Goal: Information Seeking & Learning: Compare options

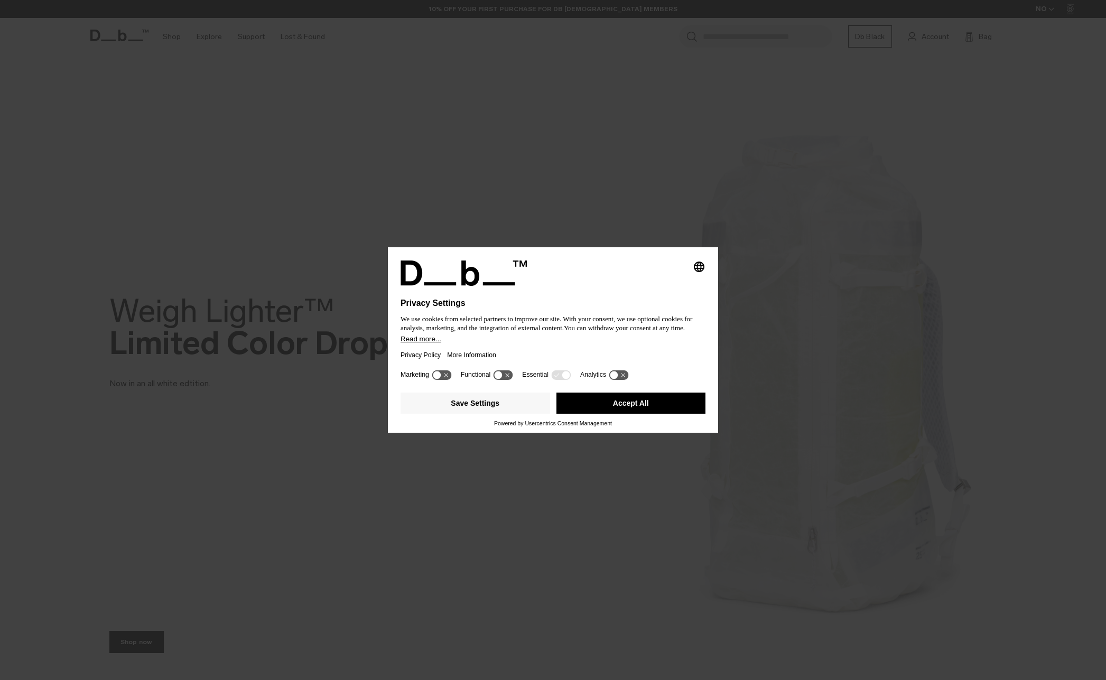
click at [669, 410] on button "Accept All" at bounding box center [630, 402] width 149 height 21
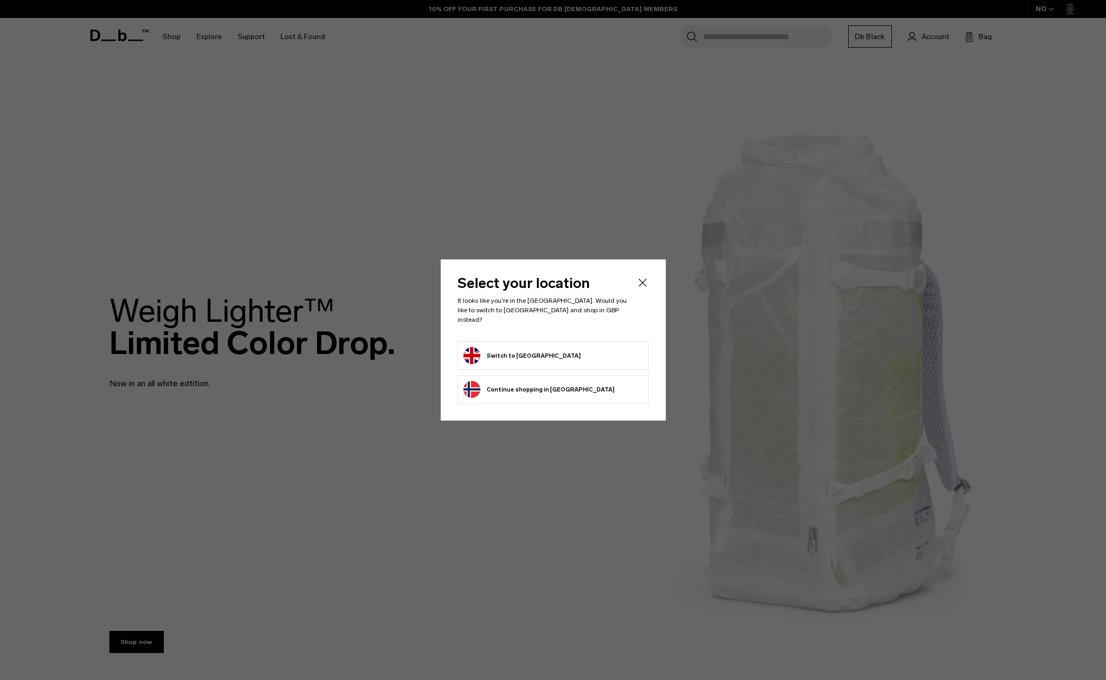
click at [569, 347] on form "Switch to United Kingdom" at bounding box center [553, 355] width 180 height 17
click at [527, 355] on button "Switch to United Kingdom" at bounding box center [521, 355] width 117 height 17
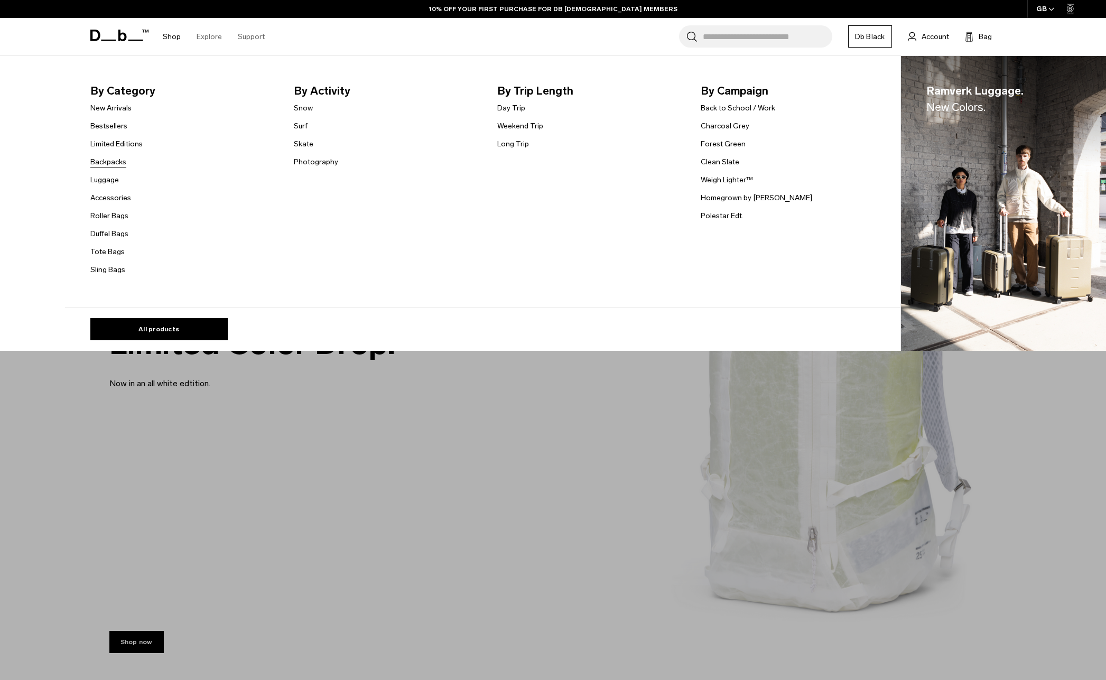
click at [109, 164] on link "Backpacks" at bounding box center [108, 161] width 36 height 11
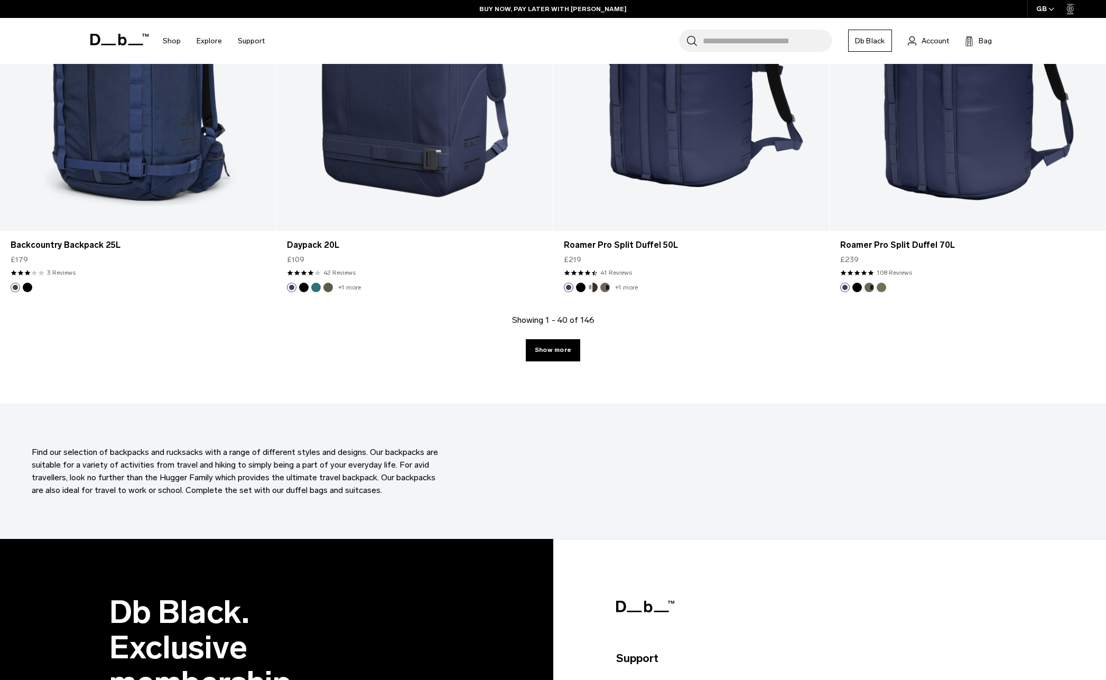
scroll to position [3795, 0]
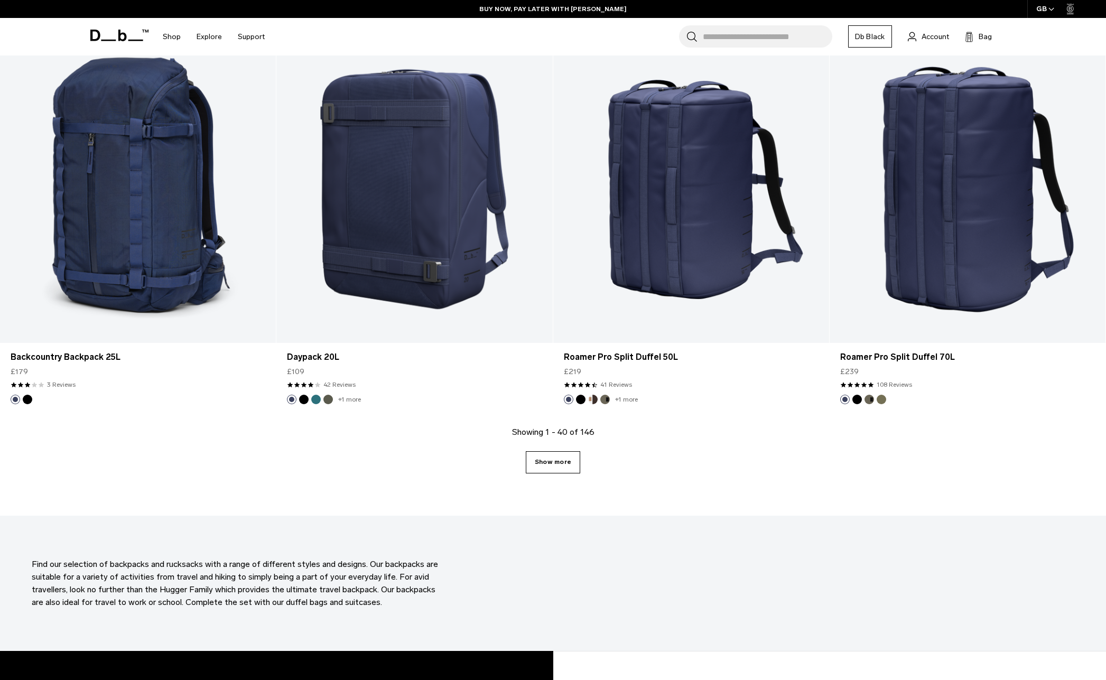
click at [552, 465] on link "Show more" at bounding box center [553, 462] width 54 height 22
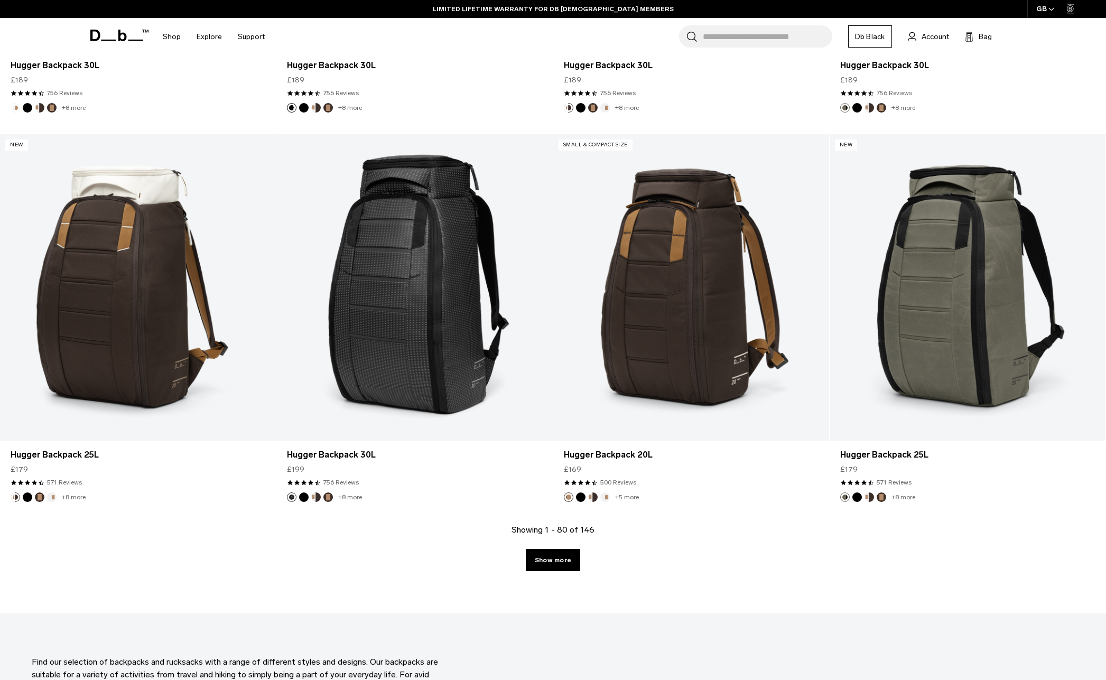
scroll to position [7590, 0]
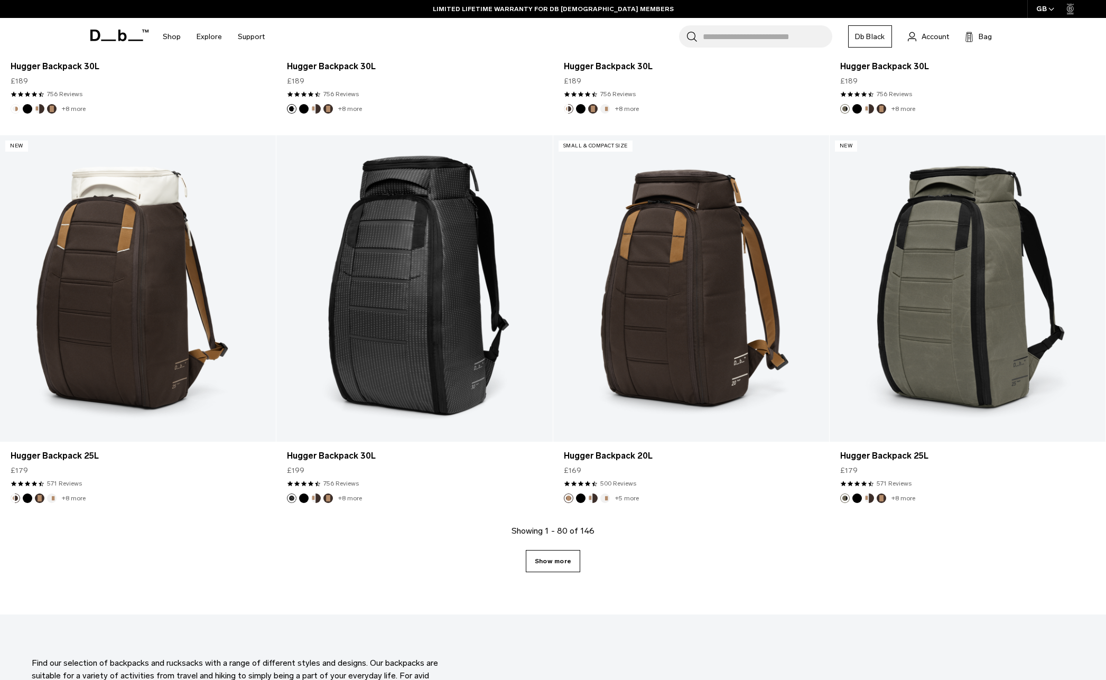
click at [546, 559] on link "Show more" at bounding box center [553, 561] width 54 height 22
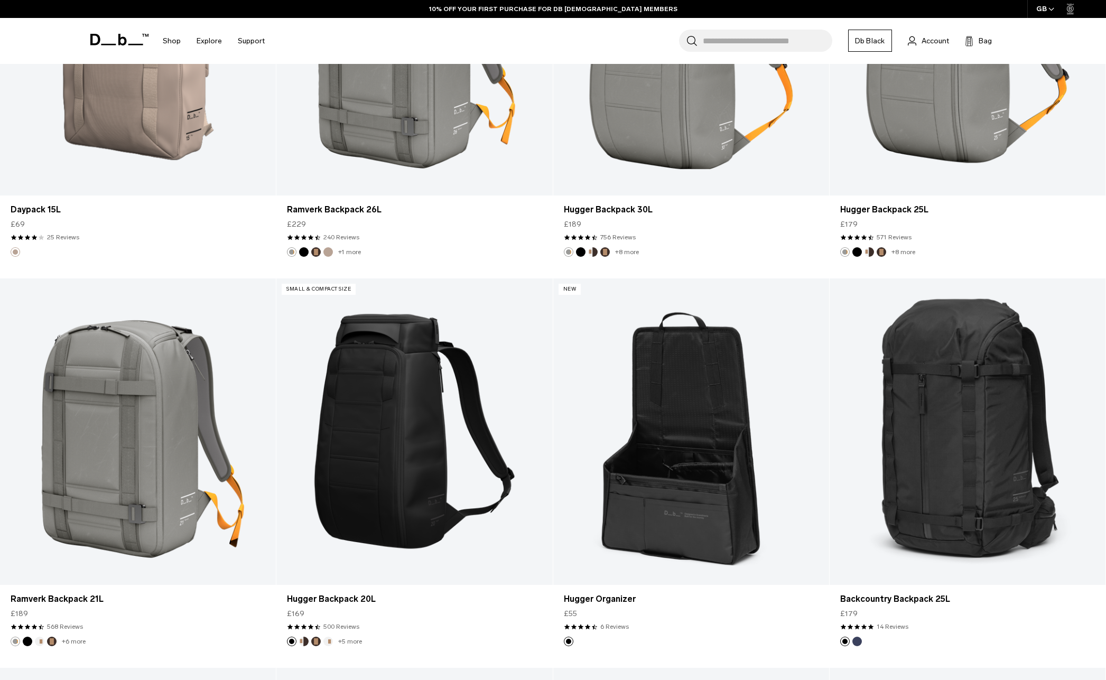
scroll to position [5591, 0]
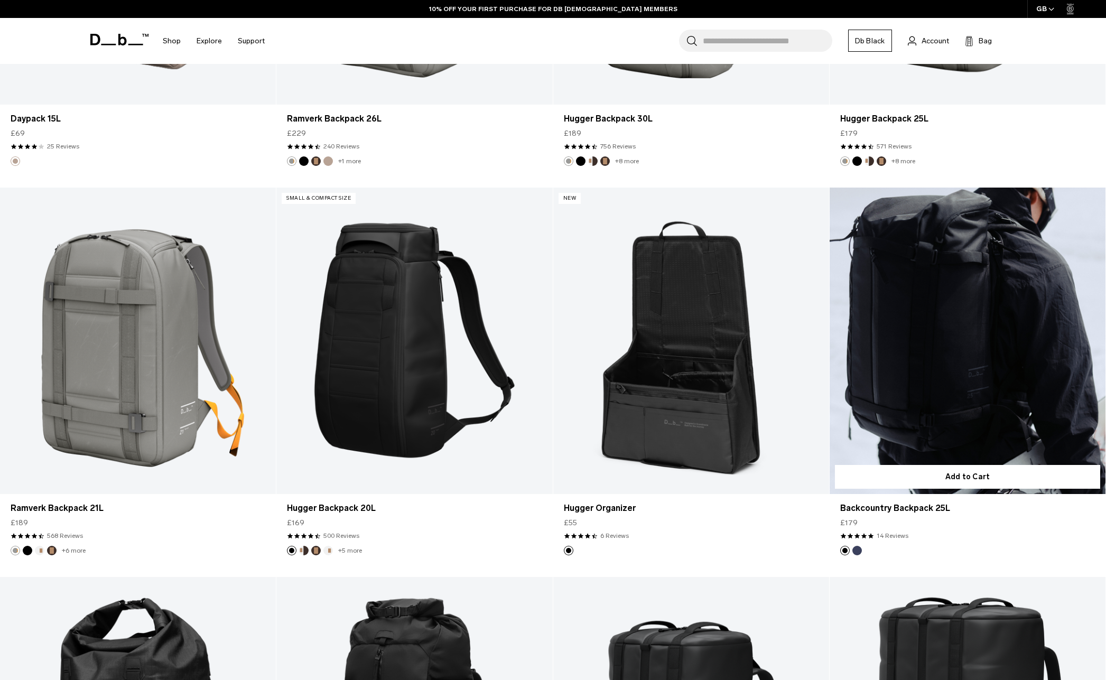
click at [1022, 417] on link "Backcountry Backpack 25L" at bounding box center [967, 341] width 276 height 306
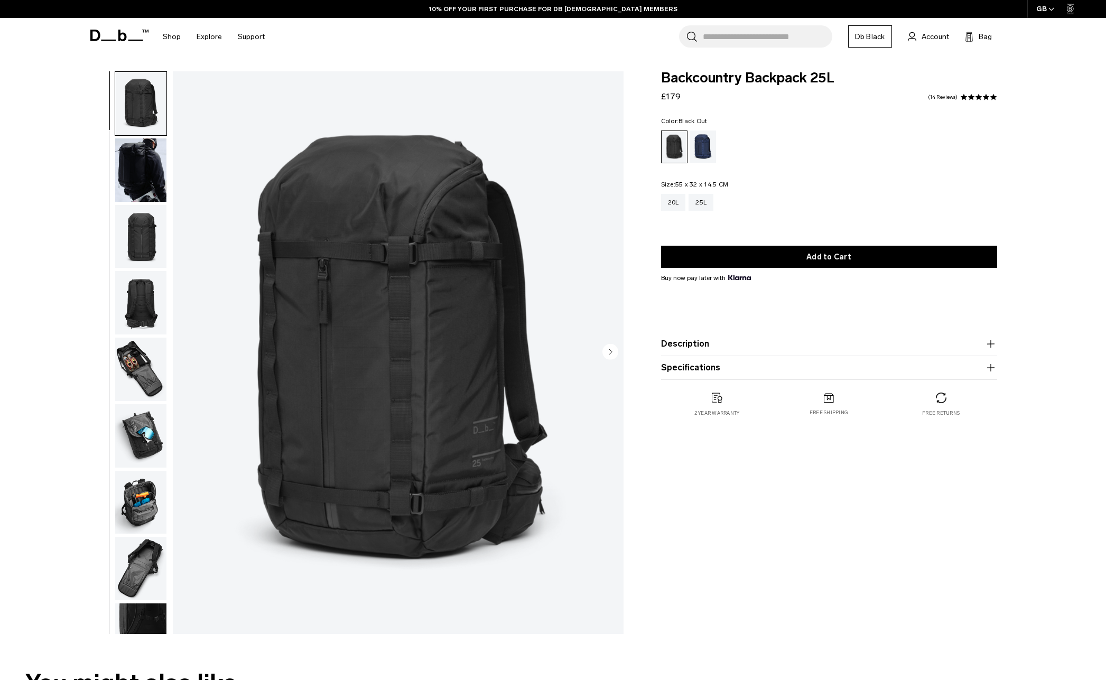
click at [146, 149] on img "button" at bounding box center [140, 169] width 51 height 63
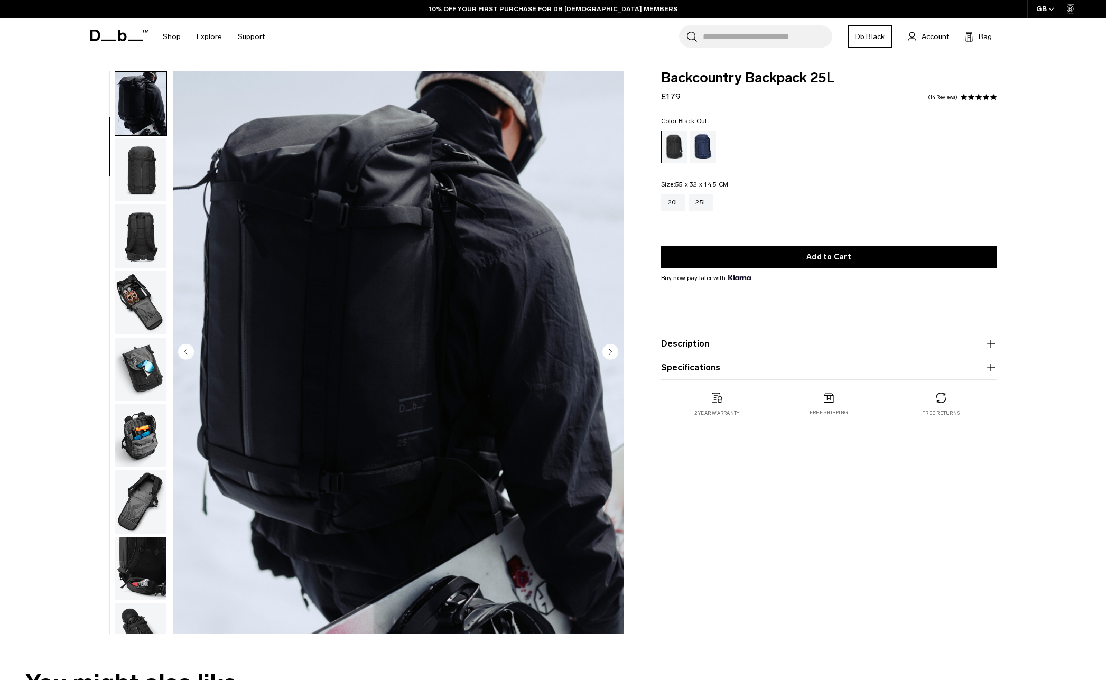
click at [126, 235] on img "button" at bounding box center [140, 235] width 51 height 63
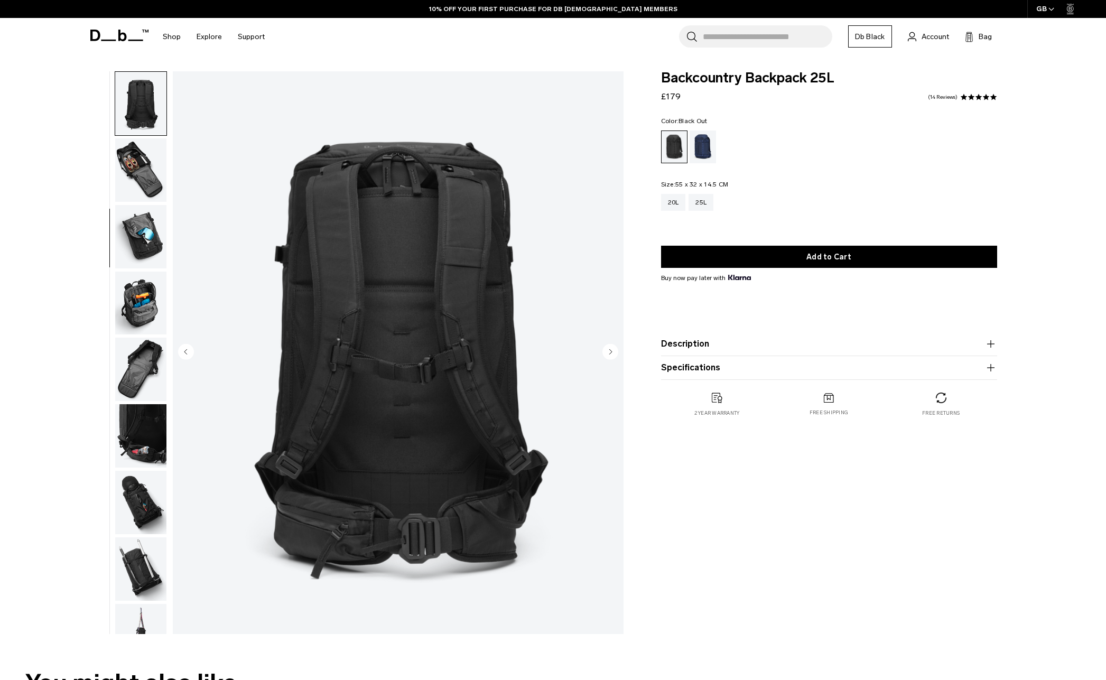
click at [136, 230] on img "button" at bounding box center [140, 236] width 51 height 63
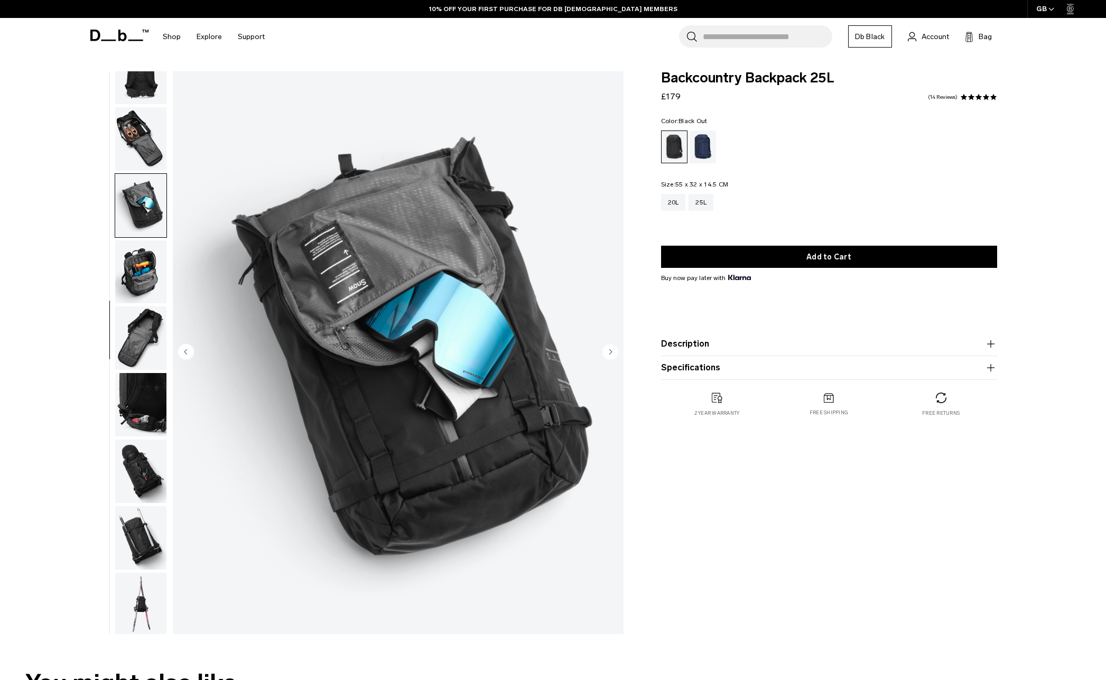
scroll to position [232, 0]
click at [147, 133] on img "button" at bounding box center [140, 136] width 51 height 63
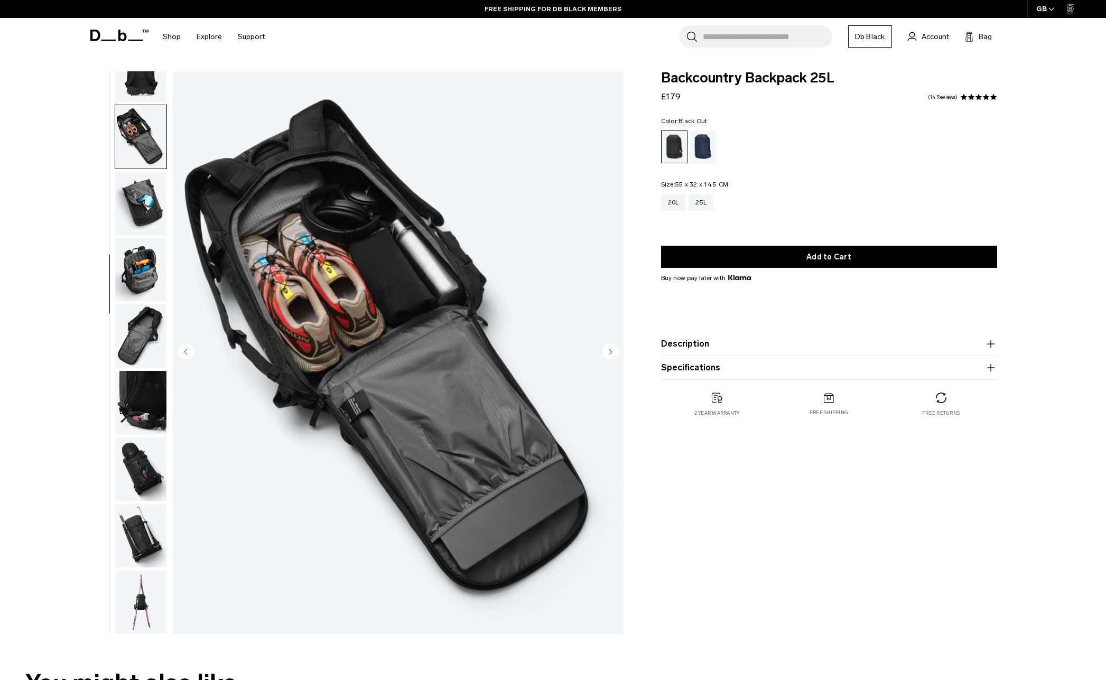
click at [144, 250] on img "button" at bounding box center [140, 269] width 51 height 63
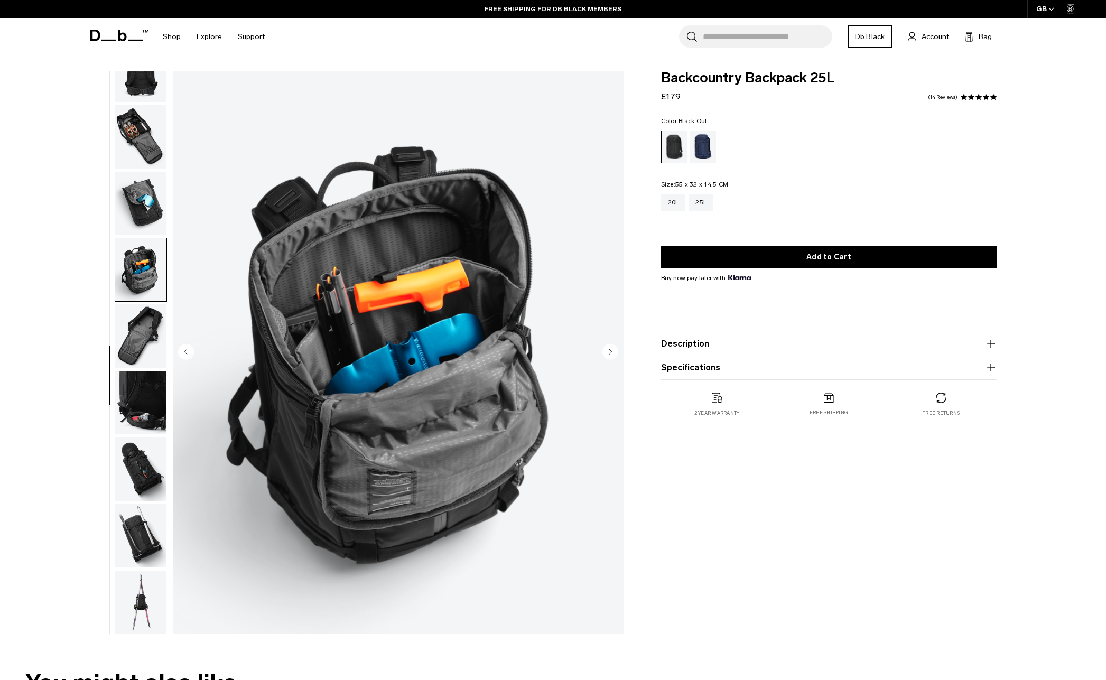
click at [140, 333] on img "button" at bounding box center [140, 335] width 51 height 63
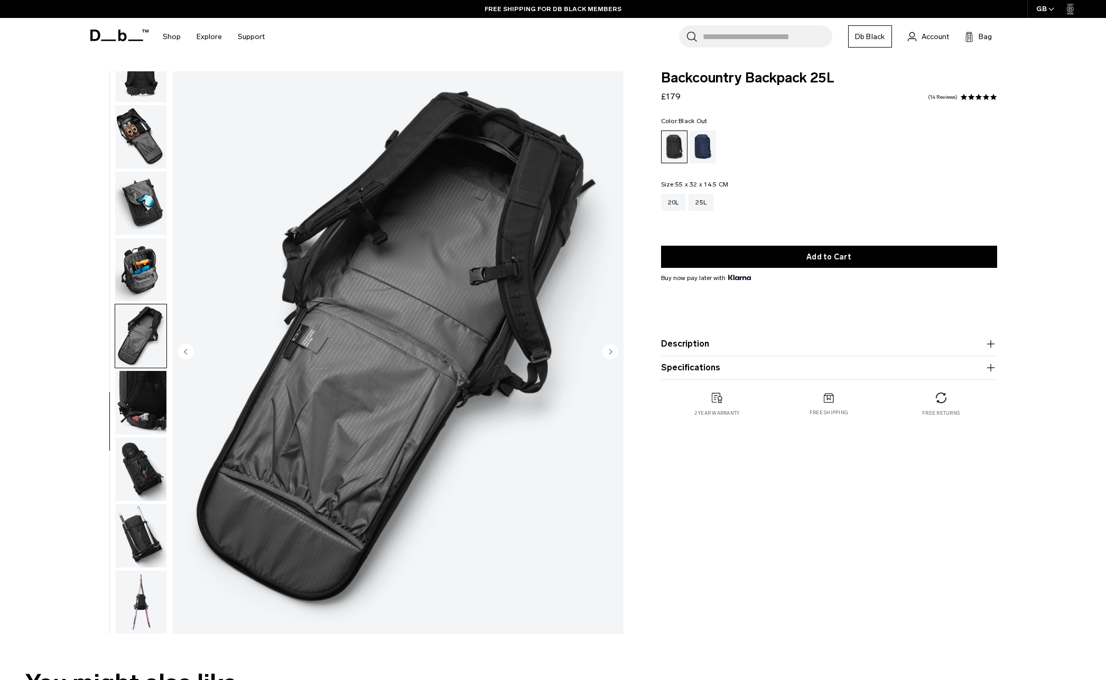
click at [149, 410] on img "button" at bounding box center [140, 402] width 51 height 63
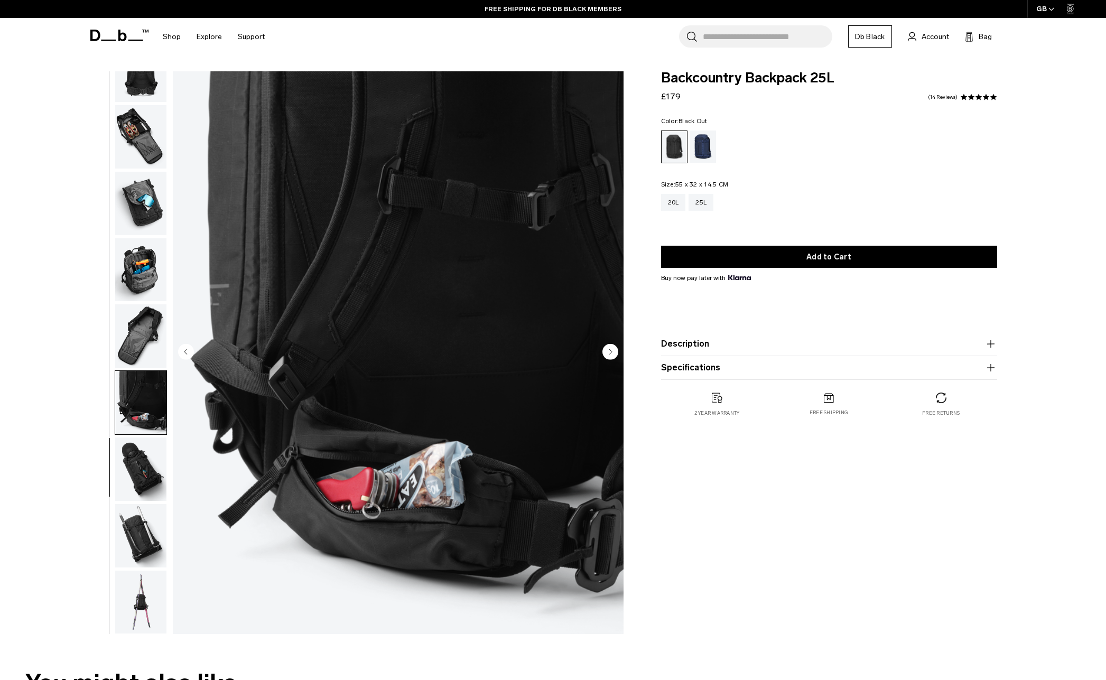
click at [144, 446] on img "button" at bounding box center [140, 468] width 51 height 63
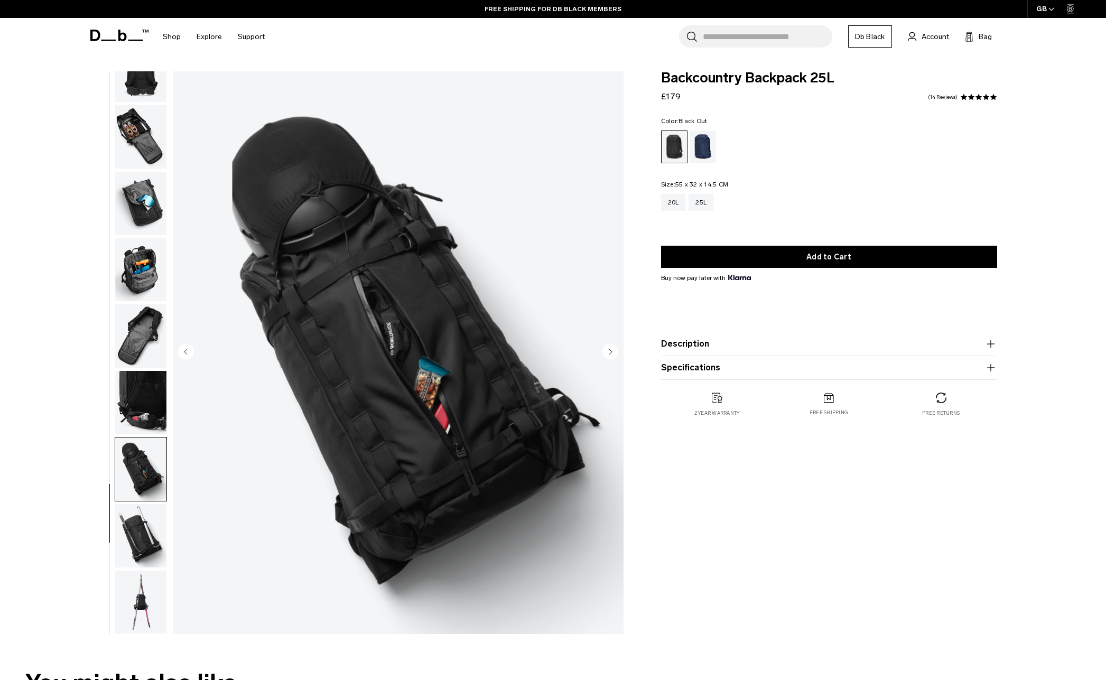
click at [147, 529] on img "button" at bounding box center [140, 535] width 51 height 63
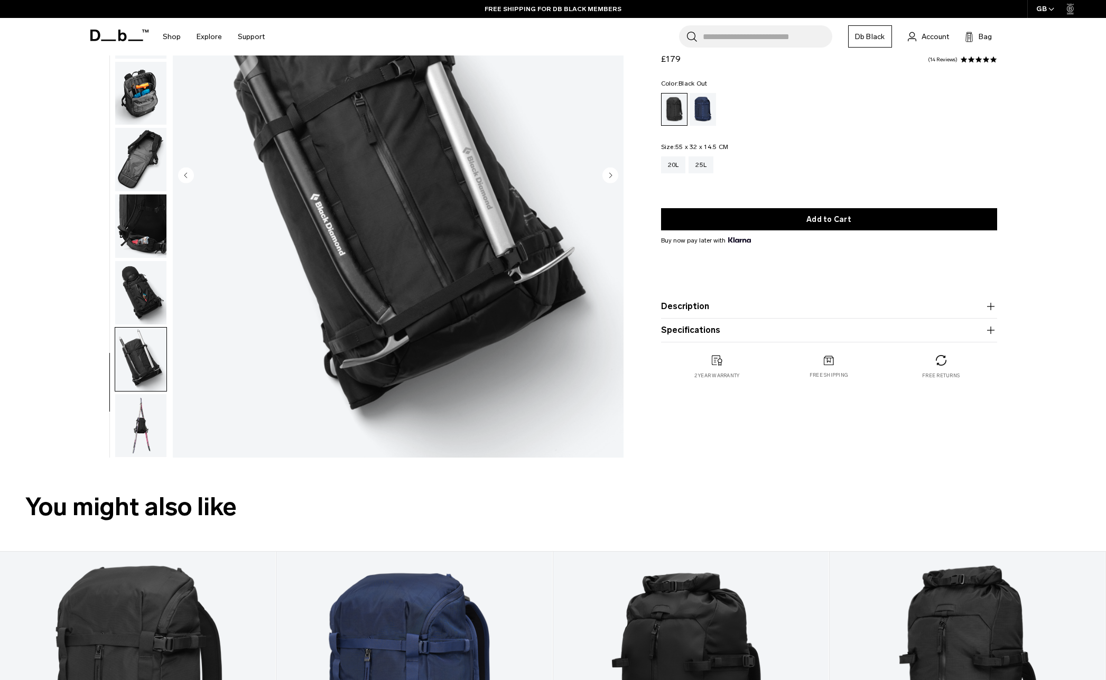
scroll to position [177, 0]
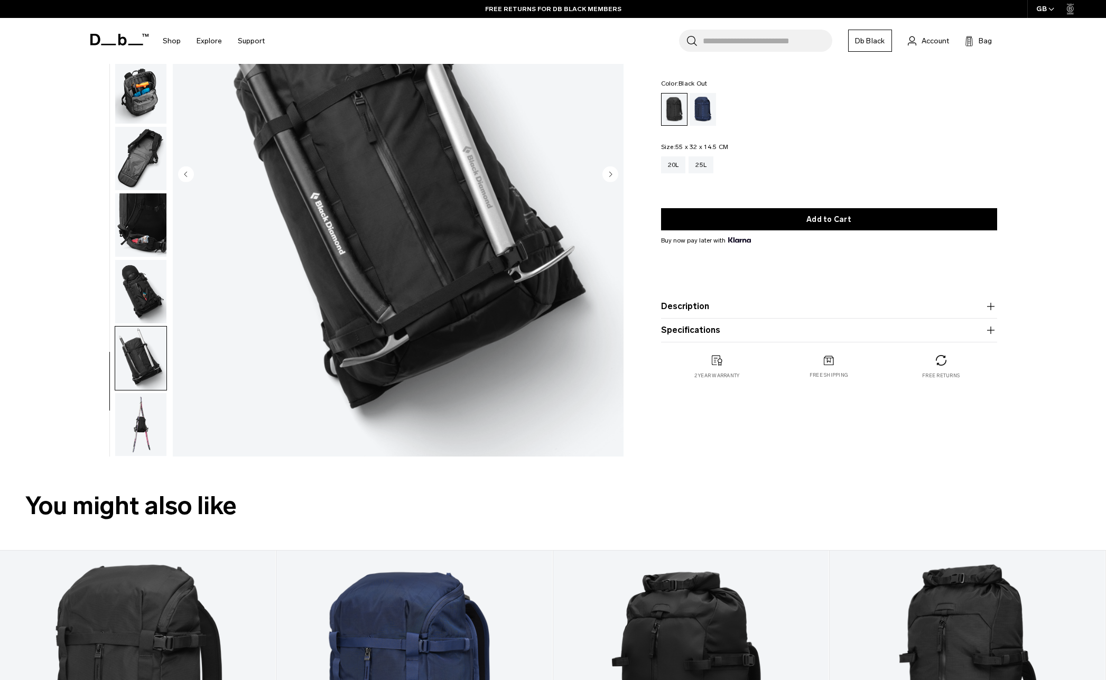
click at [149, 417] on img "button" at bounding box center [140, 424] width 51 height 63
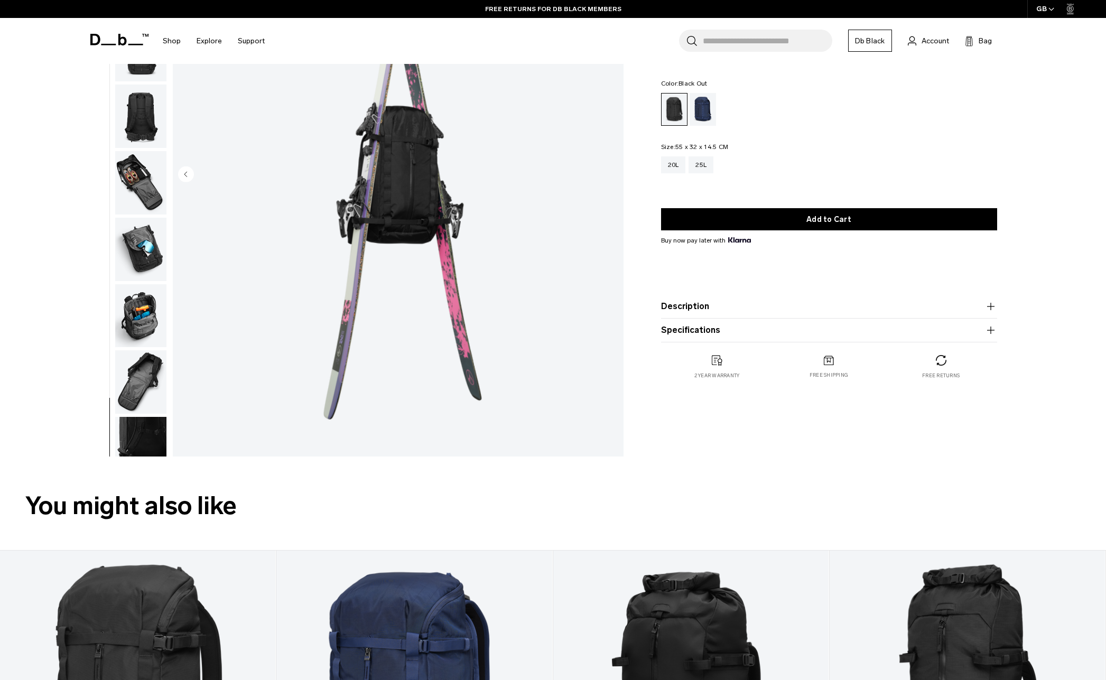
scroll to position [0, 0]
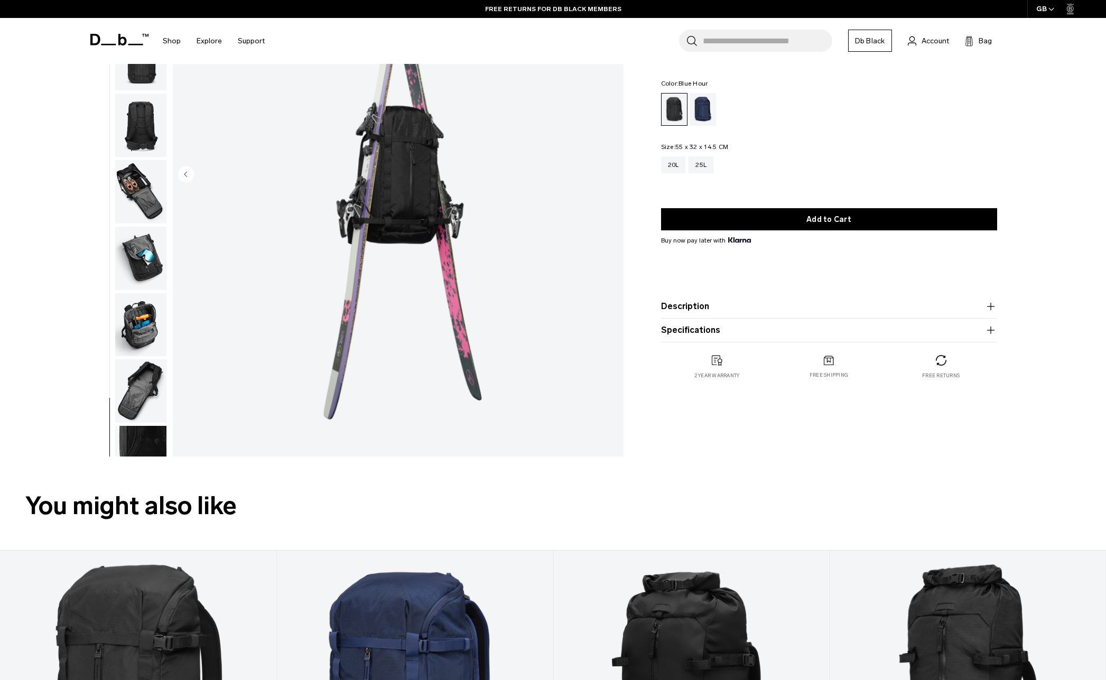
click at [692, 111] on div "Blue Hour" at bounding box center [702, 109] width 27 height 33
click at [701, 113] on div "Blue Hour" at bounding box center [702, 109] width 27 height 33
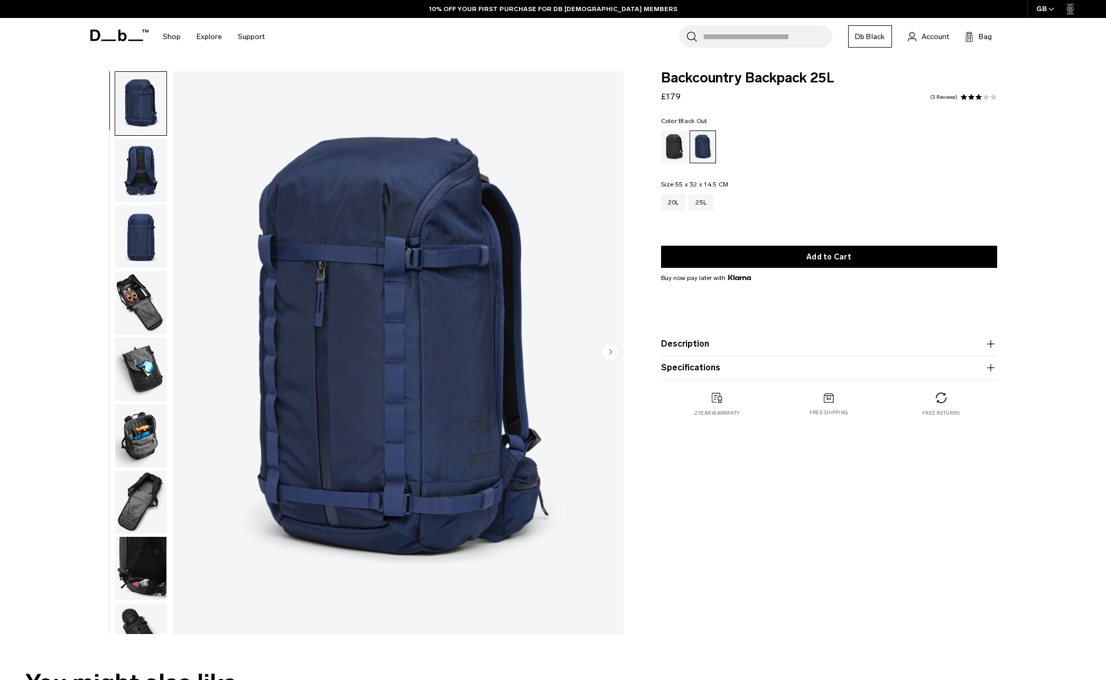
click at [673, 140] on div "Black Out" at bounding box center [674, 146] width 27 height 33
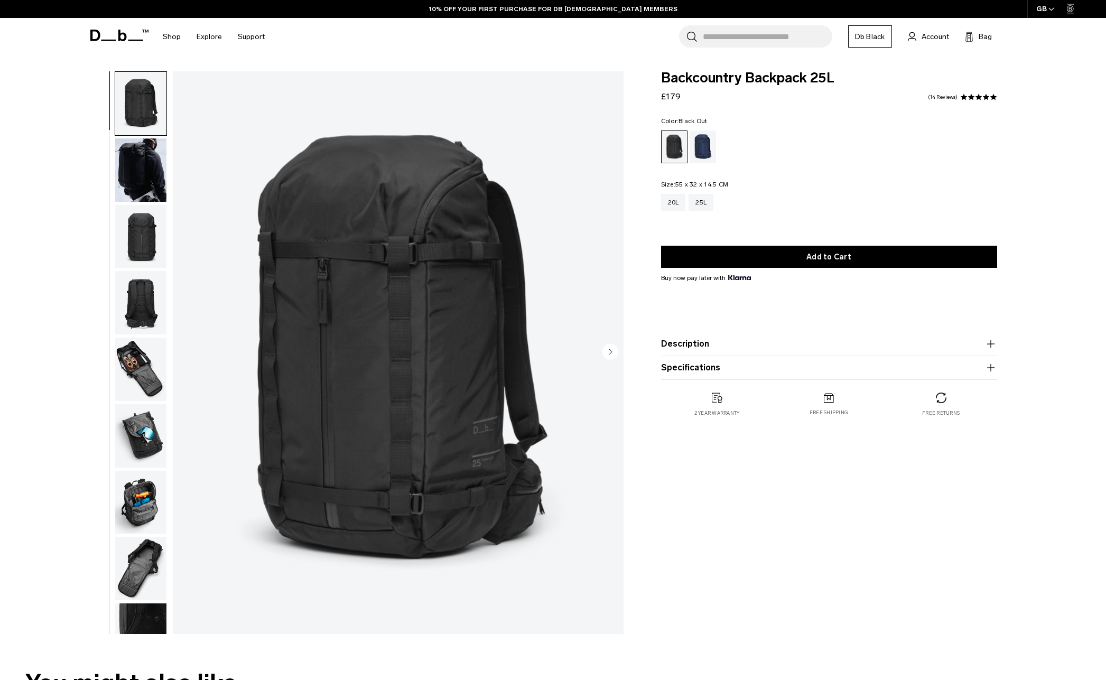
click at [139, 295] on img "button" at bounding box center [140, 302] width 51 height 63
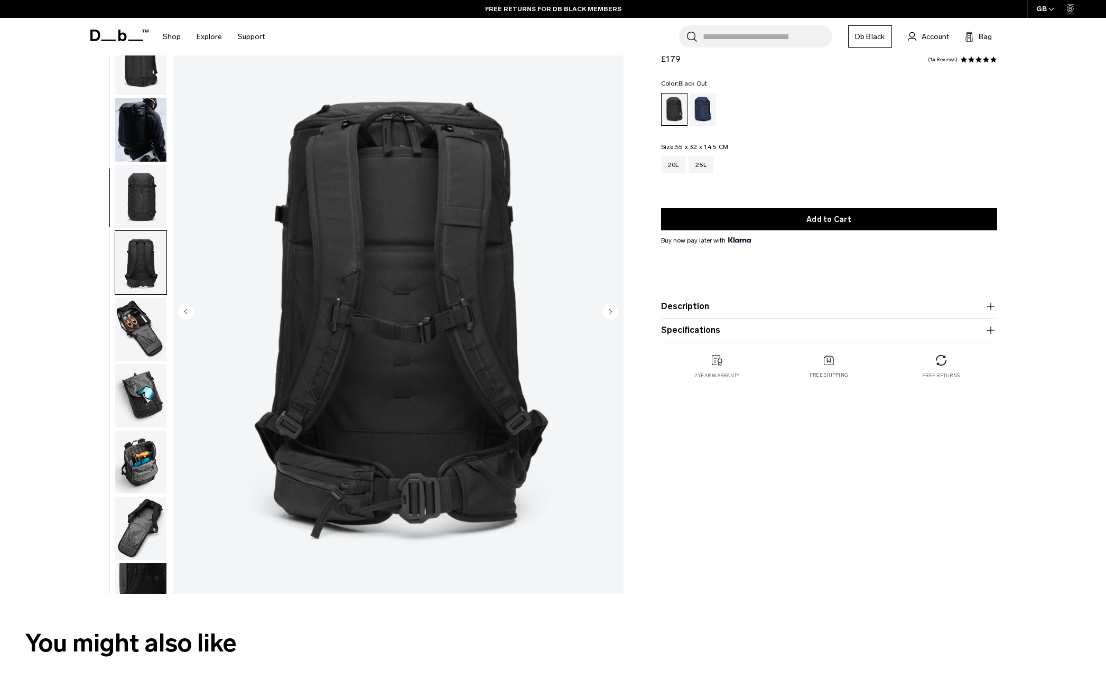
click at [136, 184] on img "button" at bounding box center [140, 196] width 51 height 63
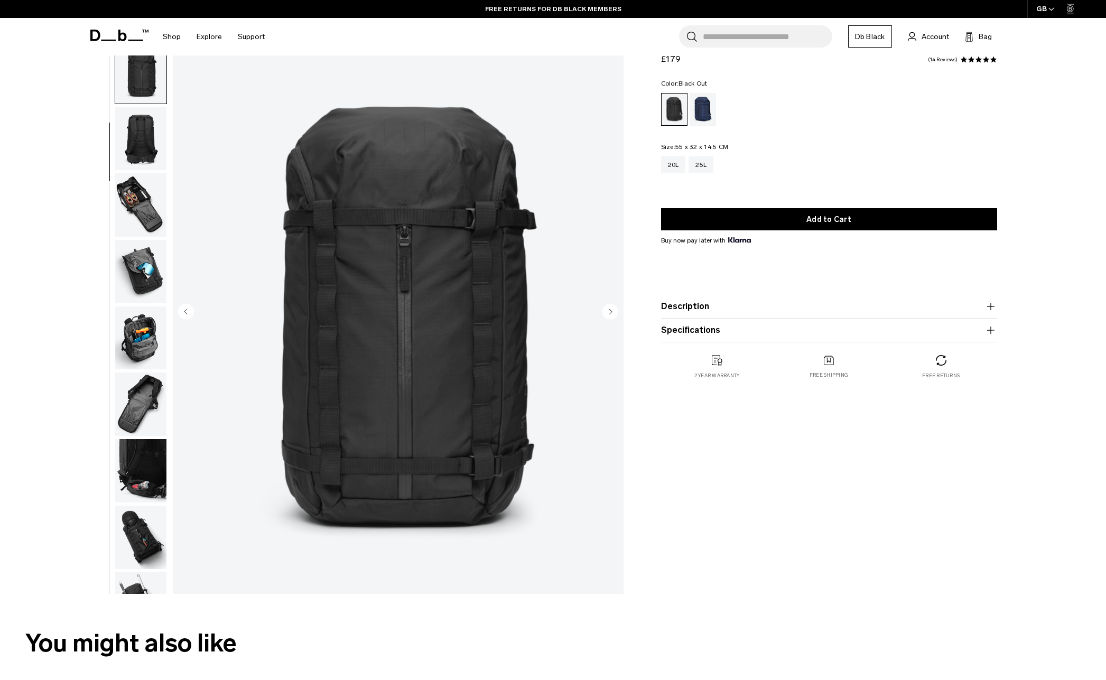
scroll to position [133, 0]
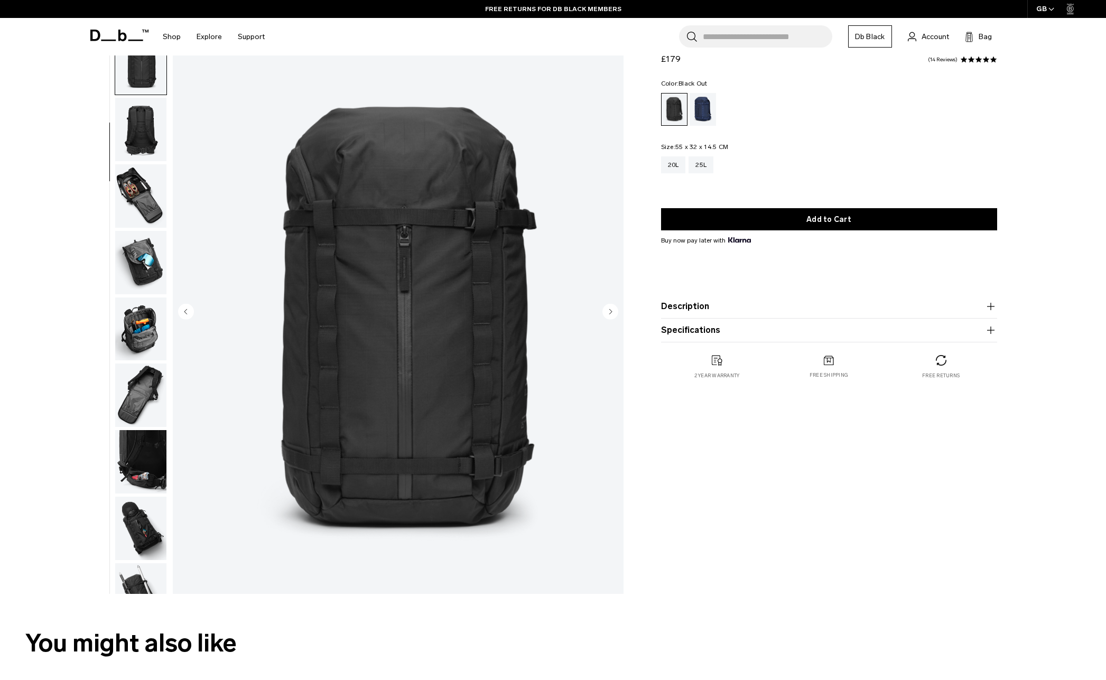
drag, startPoint x: 147, startPoint y: 151, endPoint x: 150, endPoint y: 137, distance: 14.0
click at [147, 151] on img "button" at bounding box center [140, 129] width 51 height 63
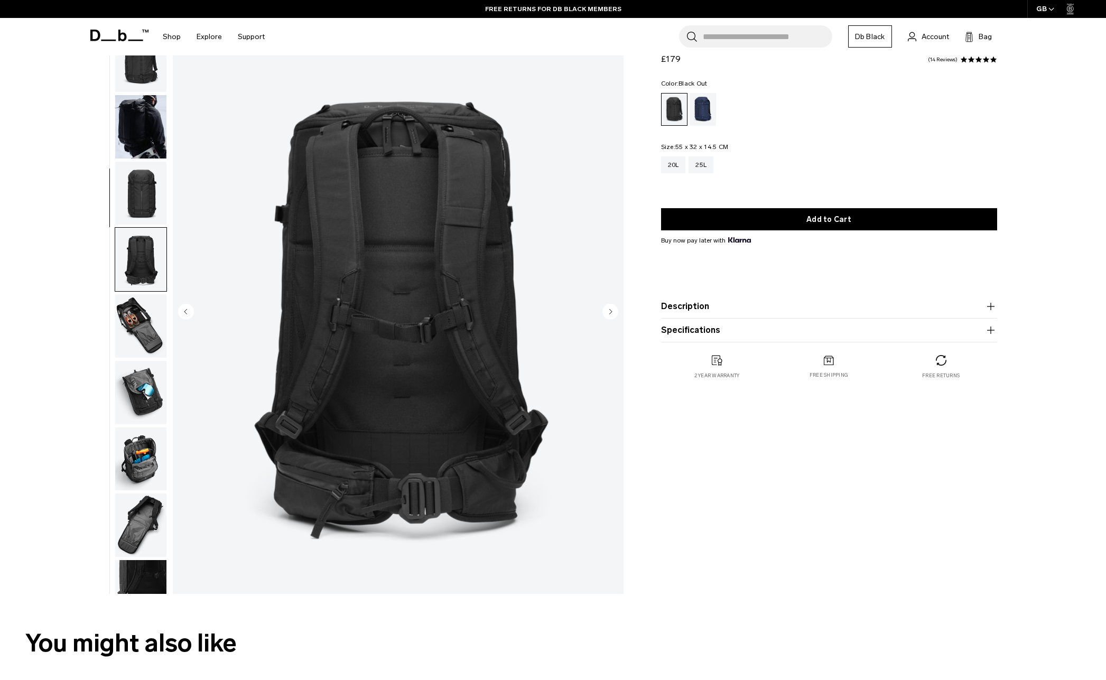
scroll to position [0, 0]
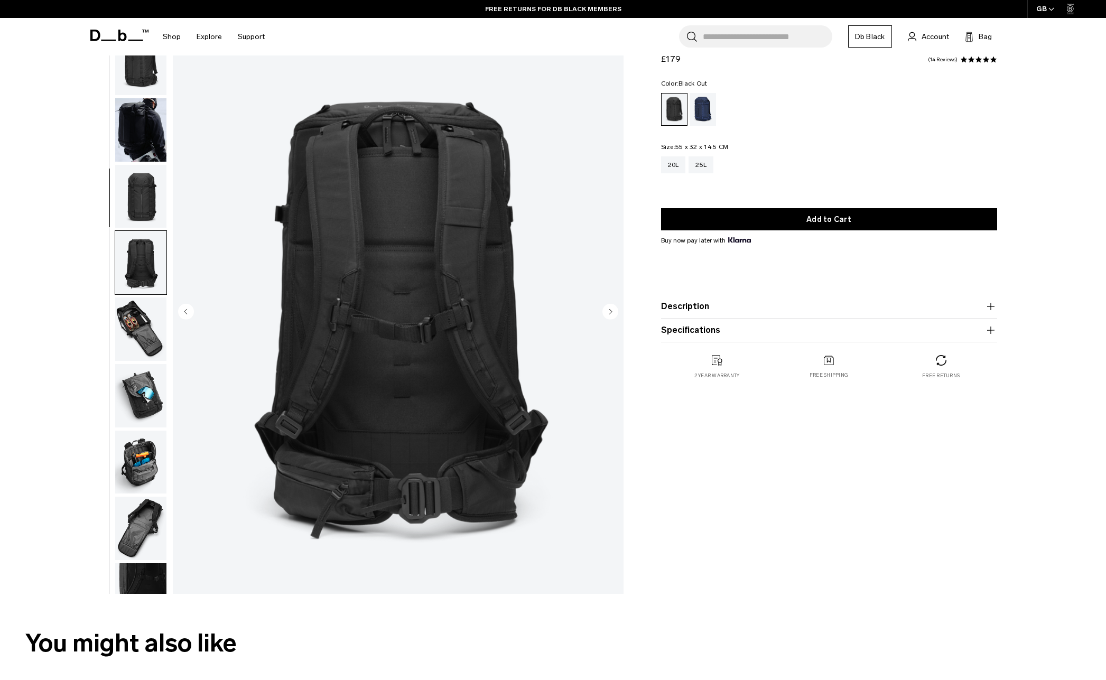
click at [143, 66] on img "button" at bounding box center [140, 63] width 51 height 63
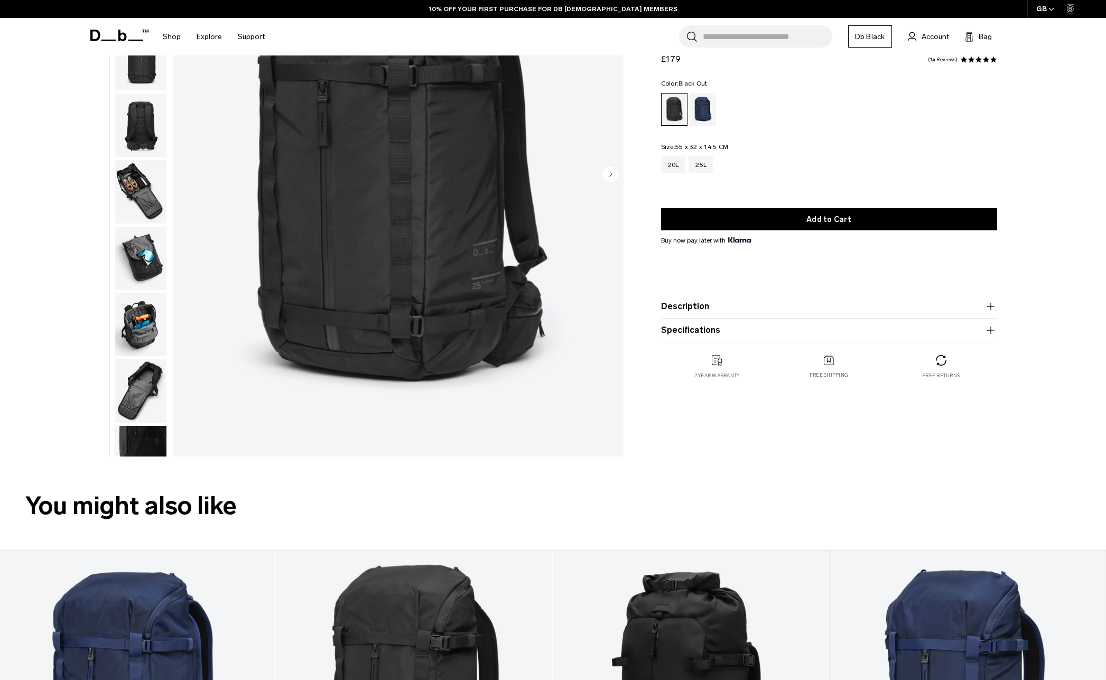
scroll to position [618, 0]
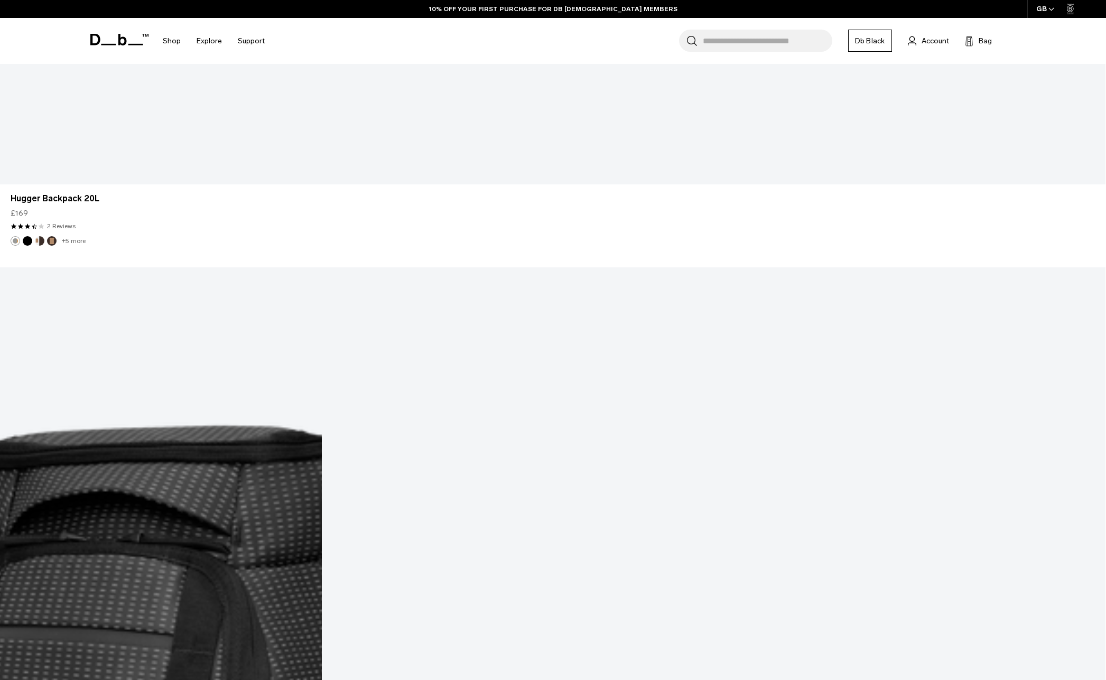
scroll to position [3760, 0]
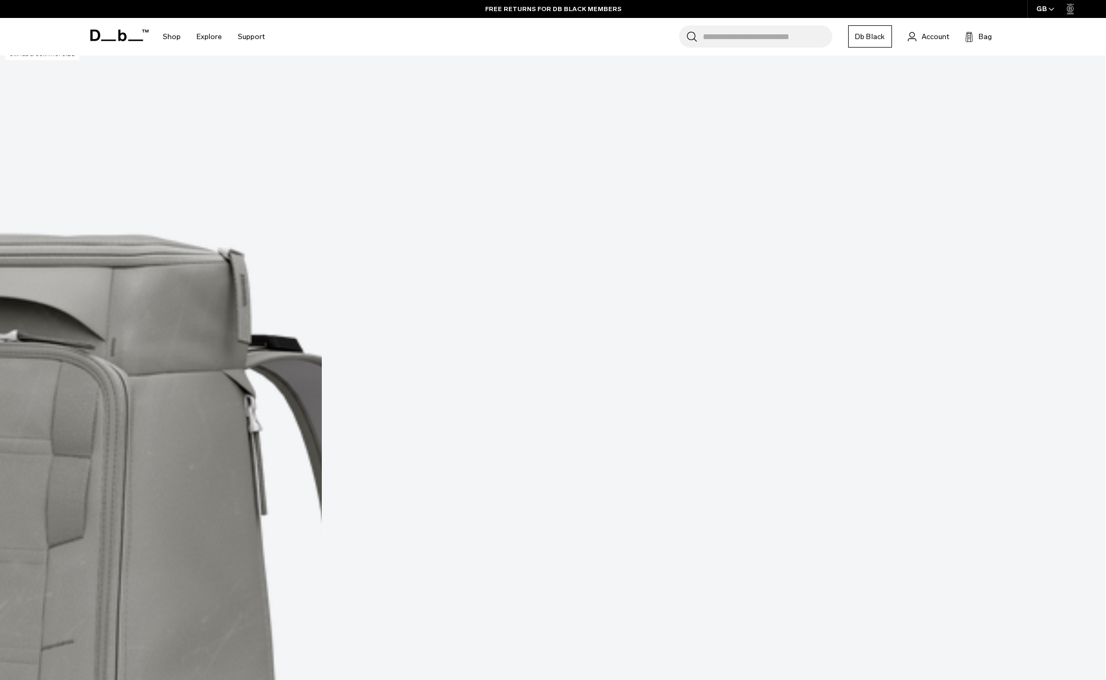
scroll to position [2955, 0]
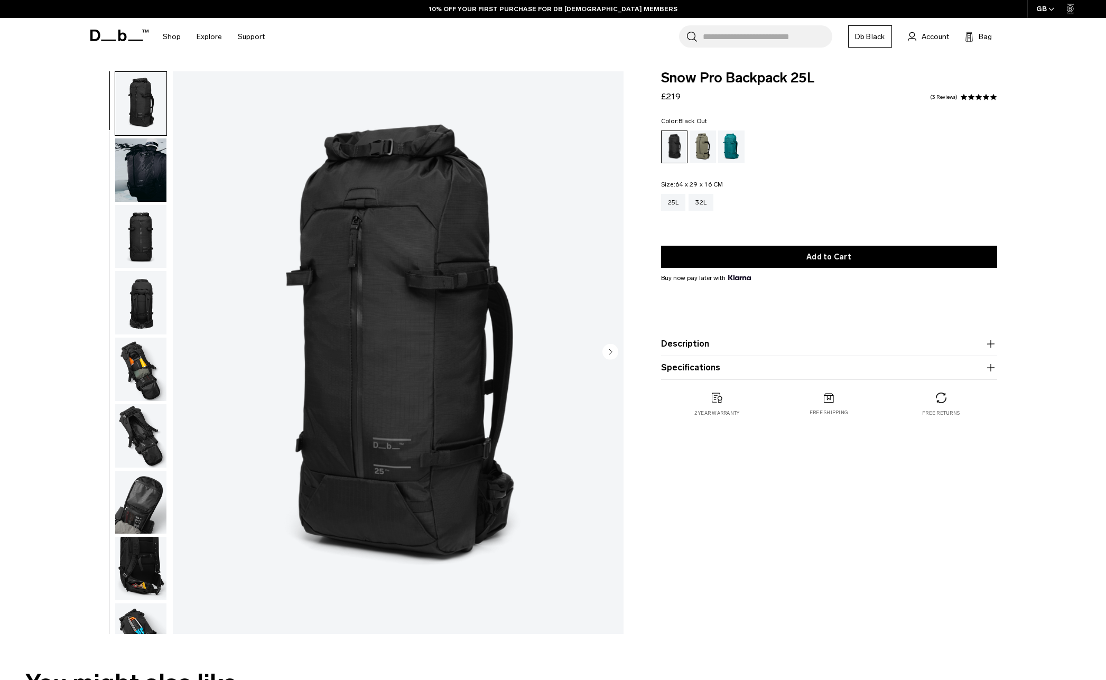
click at [135, 237] on img "button" at bounding box center [140, 236] width 51 height 63
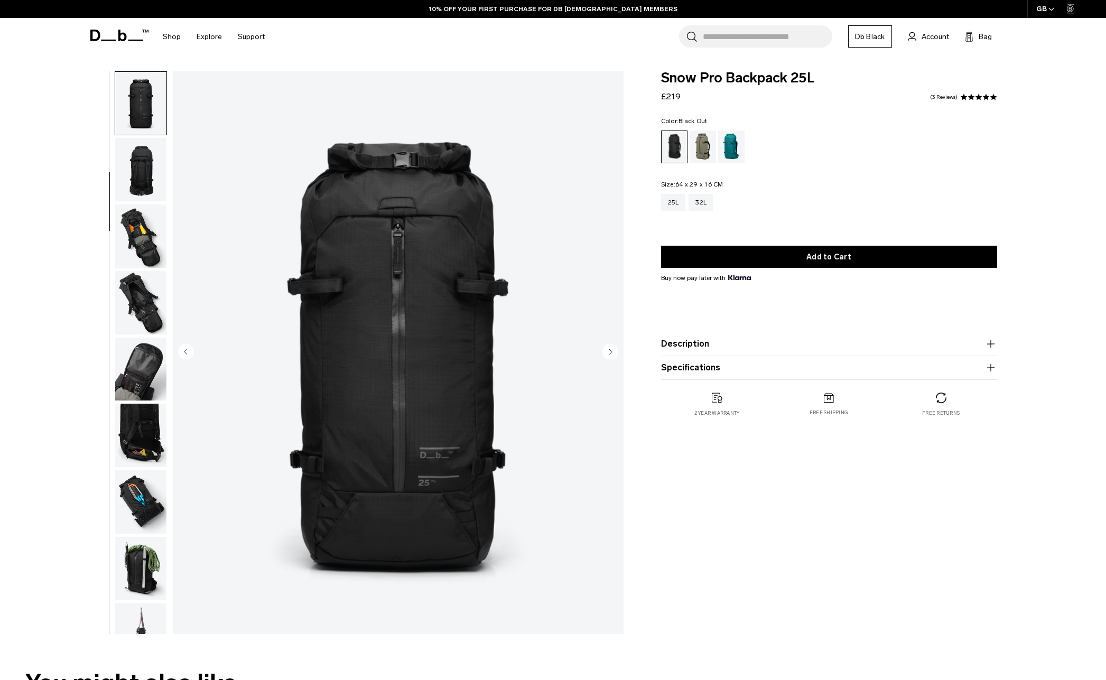
click at [137, 240] on img "button" at bounding box center [140, 235] width 51 height 63
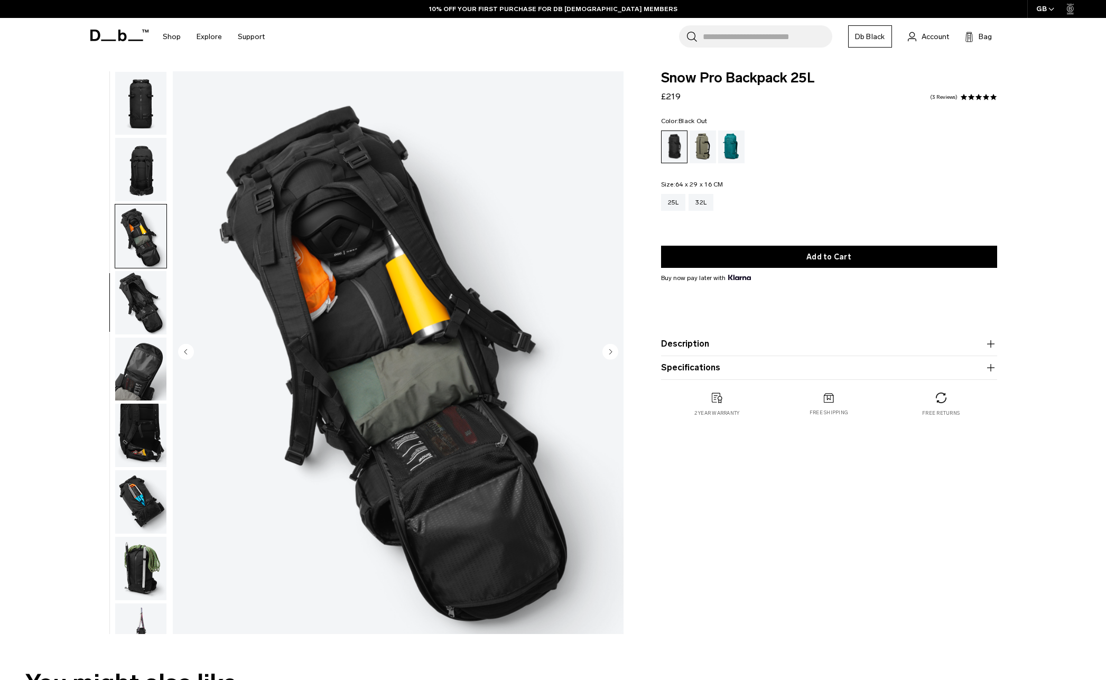
scroll to position [166, 0]
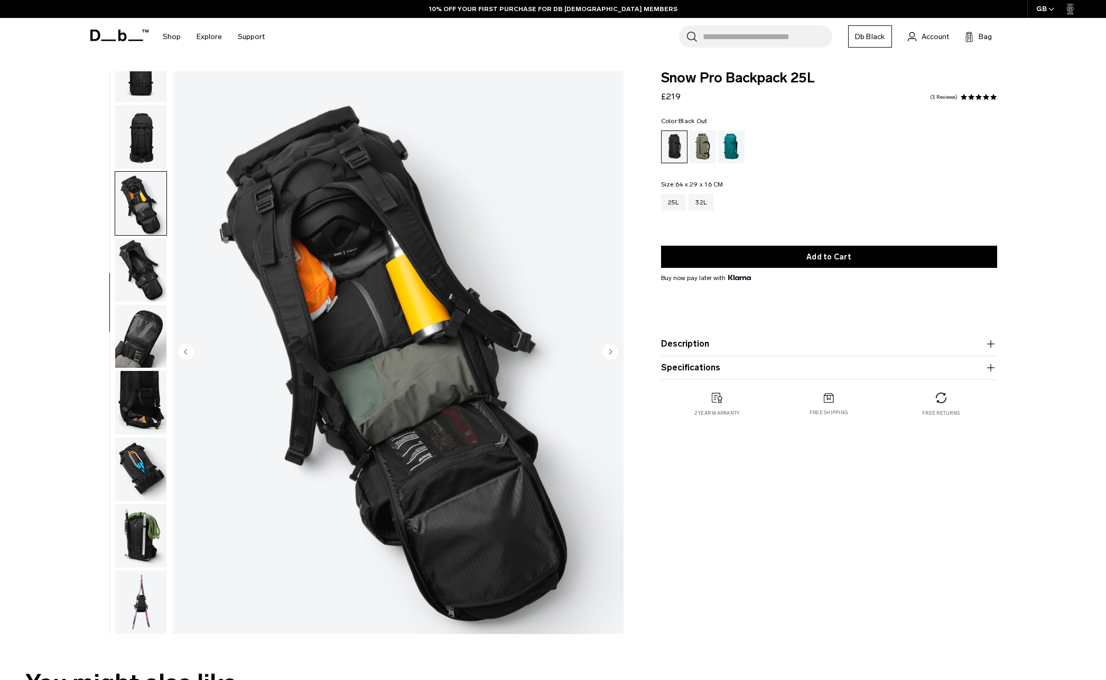
click at [138, 261] on img "button" at bounding box center [140, 269] width 51 height 63
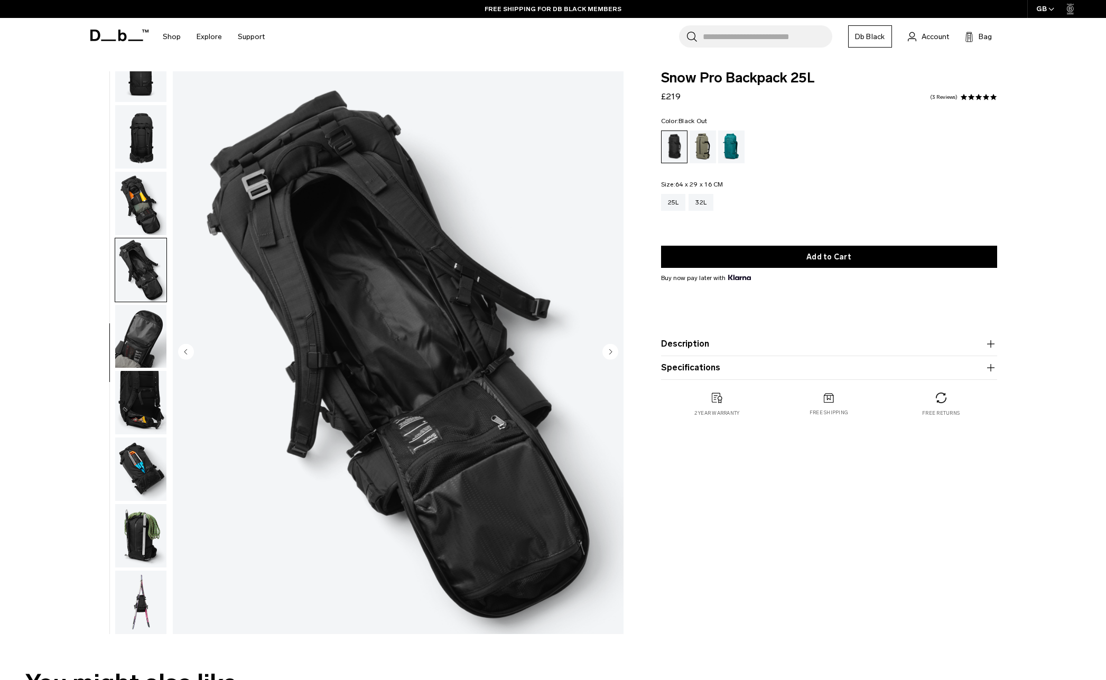
click at [156, 346] on img "button" at bounding box center [140, 336] width 51 height 63
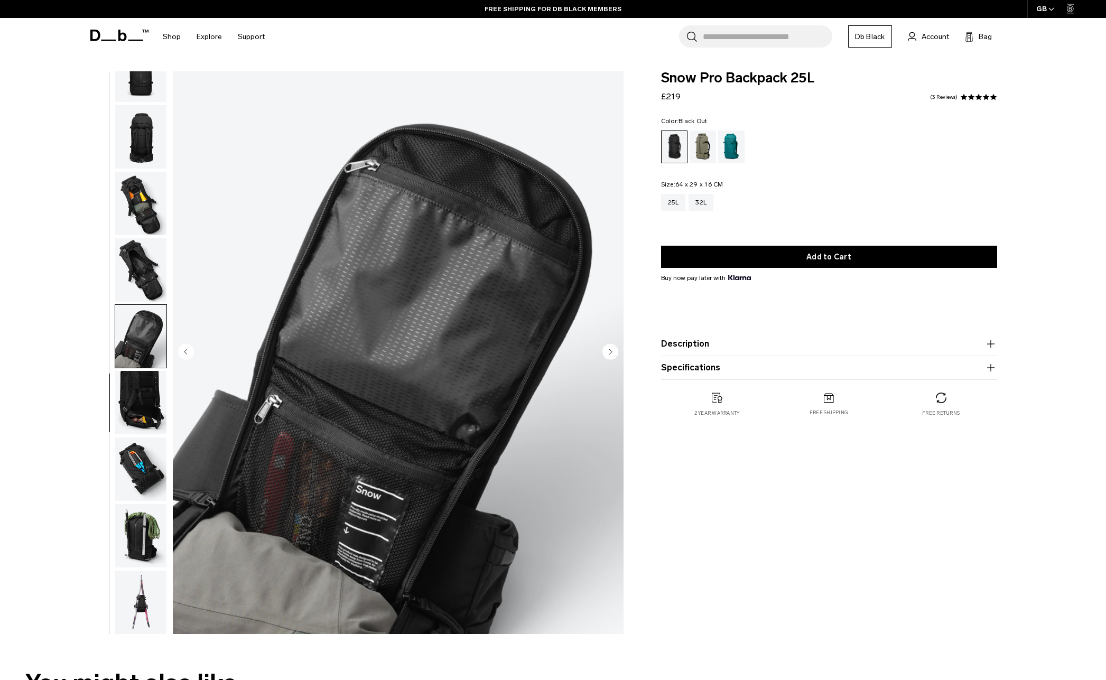
click at [152, 455] on img "button" at bounding box center [140, 468] width 51 height 63
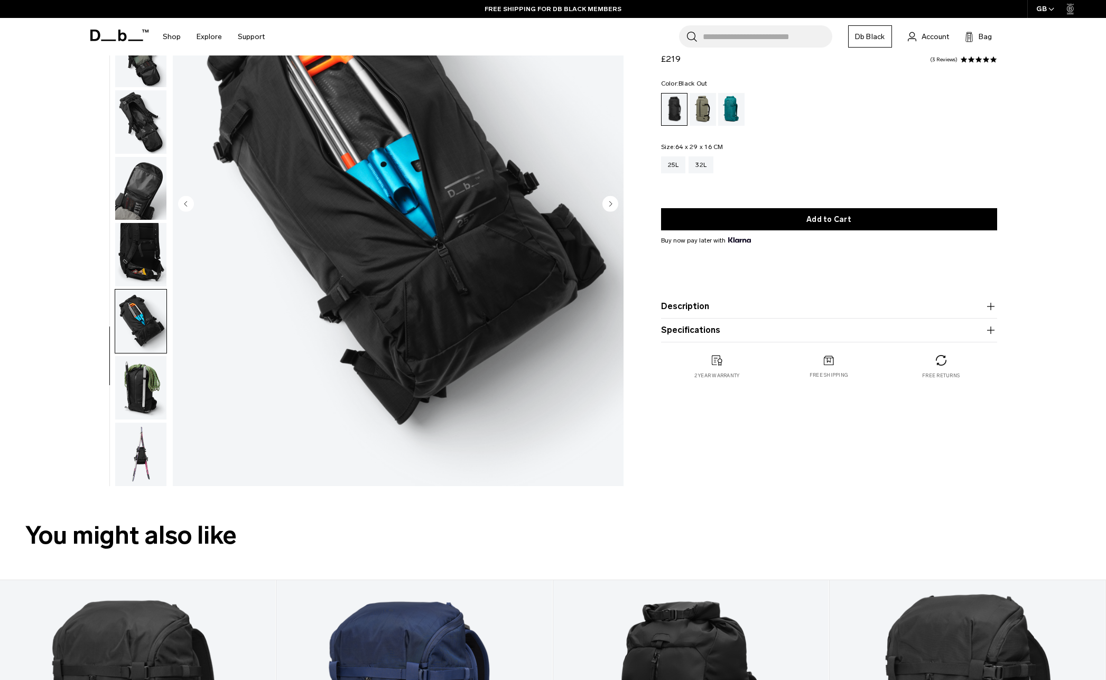
scroll to position [149, 0]
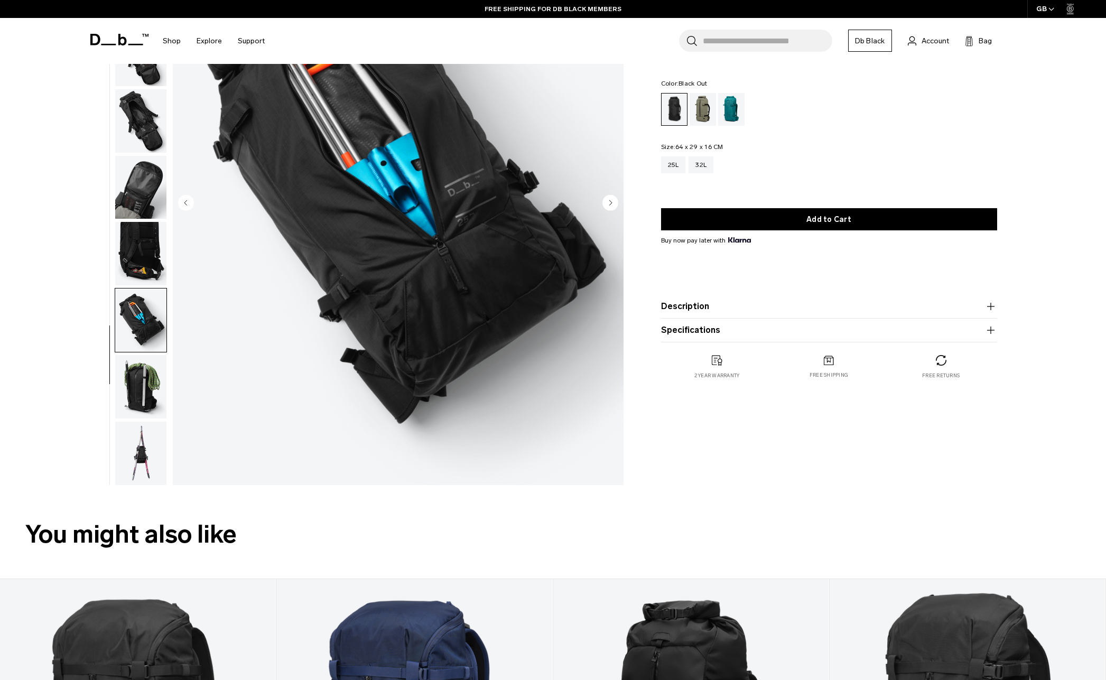
click at [143, 387] on img "button" at bounding box center [140, 386] width 51 height 63
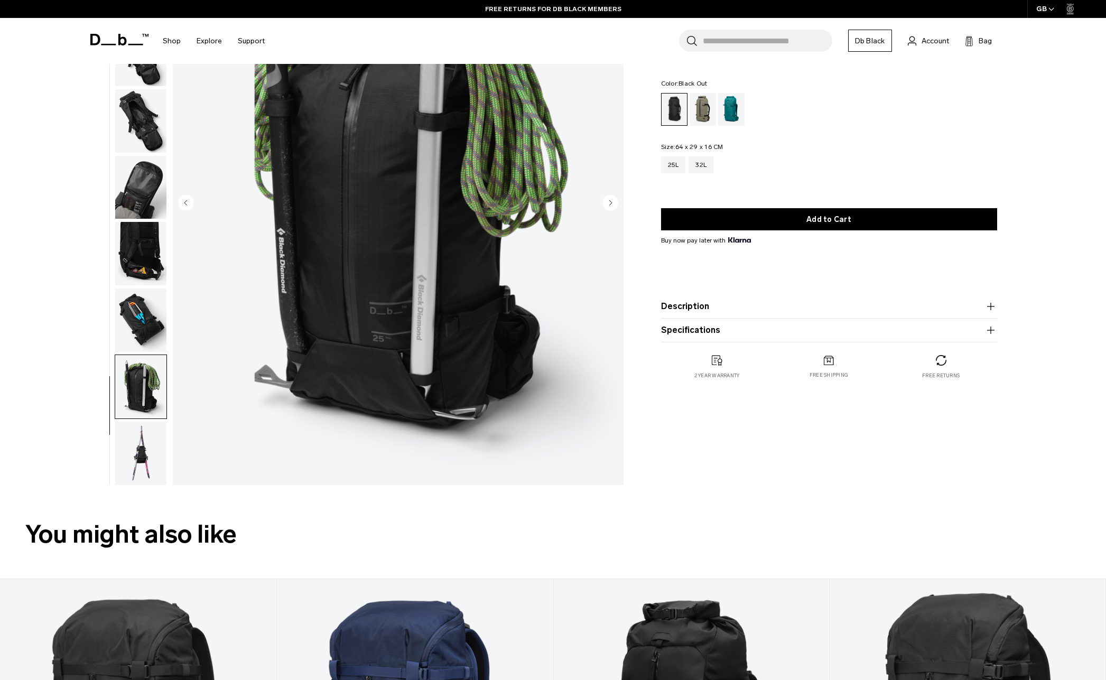
click at [138, 315] on img "button" at bounding box center [140, 319] width 51 height 63
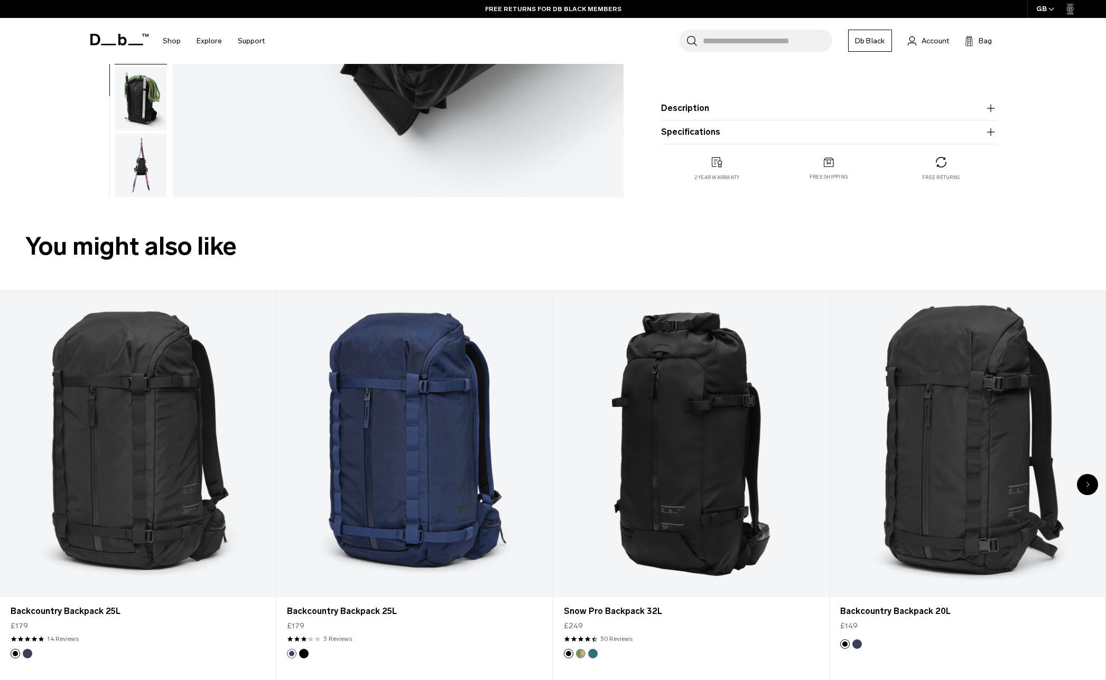
scroll to position [437, 0]
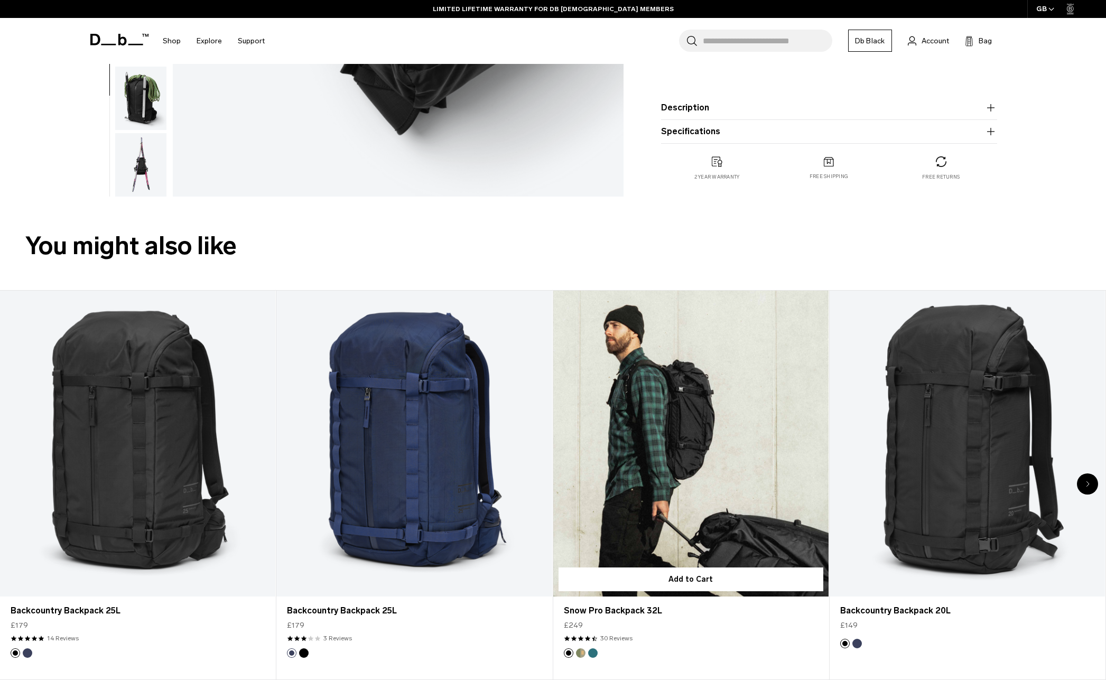
click at [710, 525] on link "Snow Pro Backpack 32L" at bounding box center [690, 444] width 275 height 306
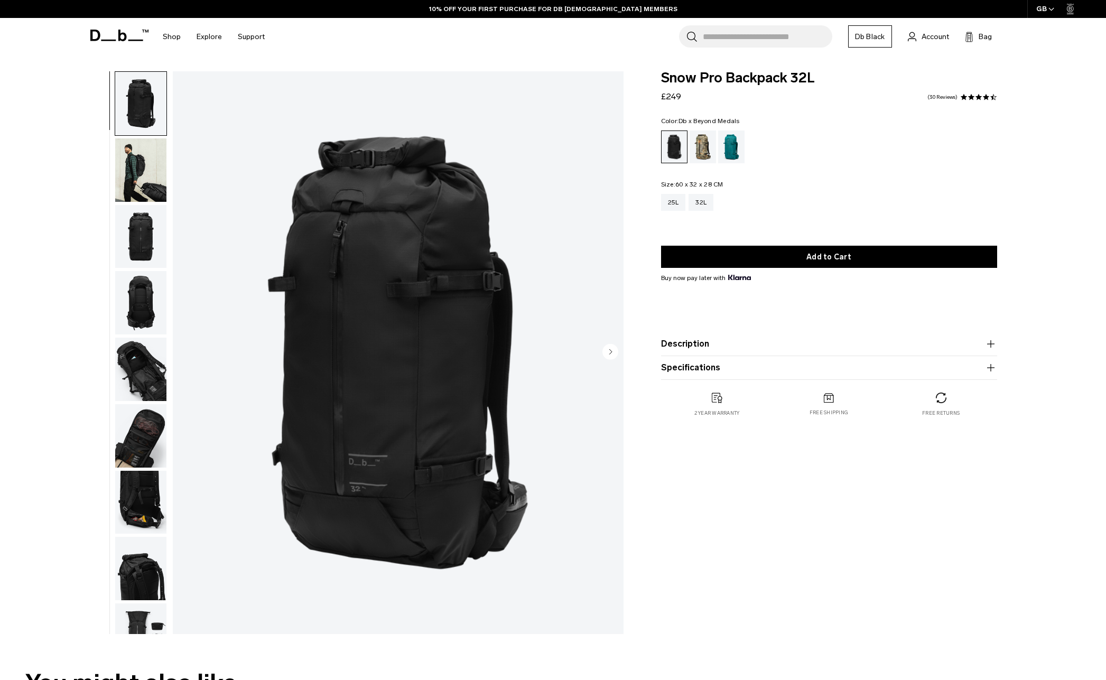
click at [706, 155] on div "Db x Beyond Medals" at bounding box center [702, 146] width 27 height 33
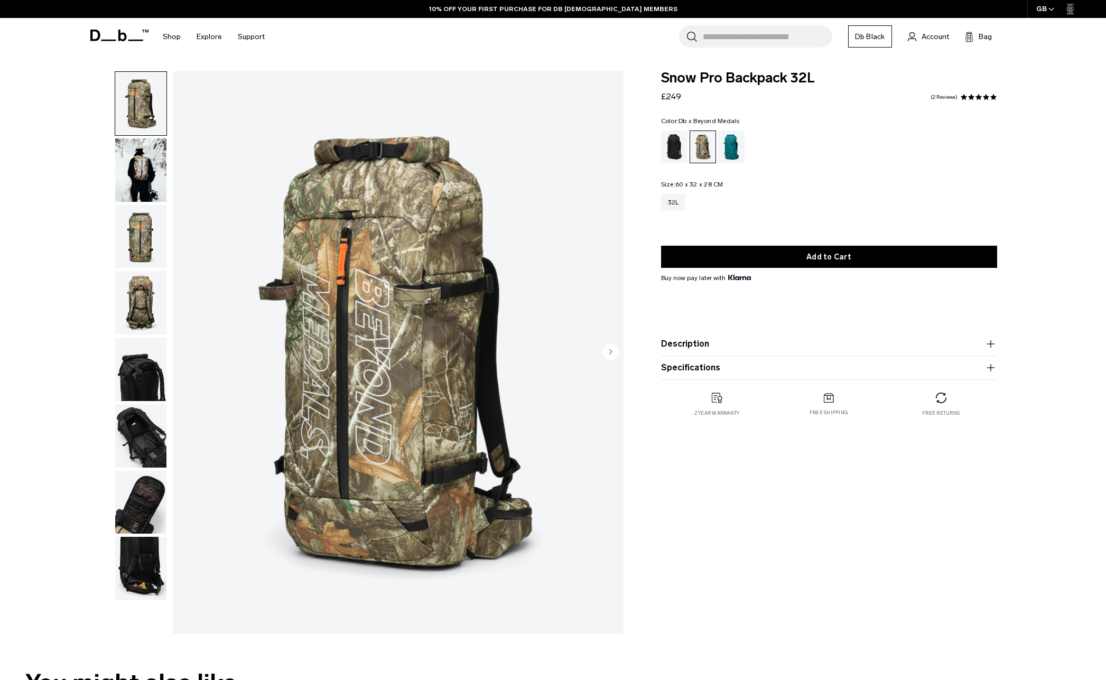
click at [145, 227] on img "button" at bounding box center [140, 236] width 51 height 63
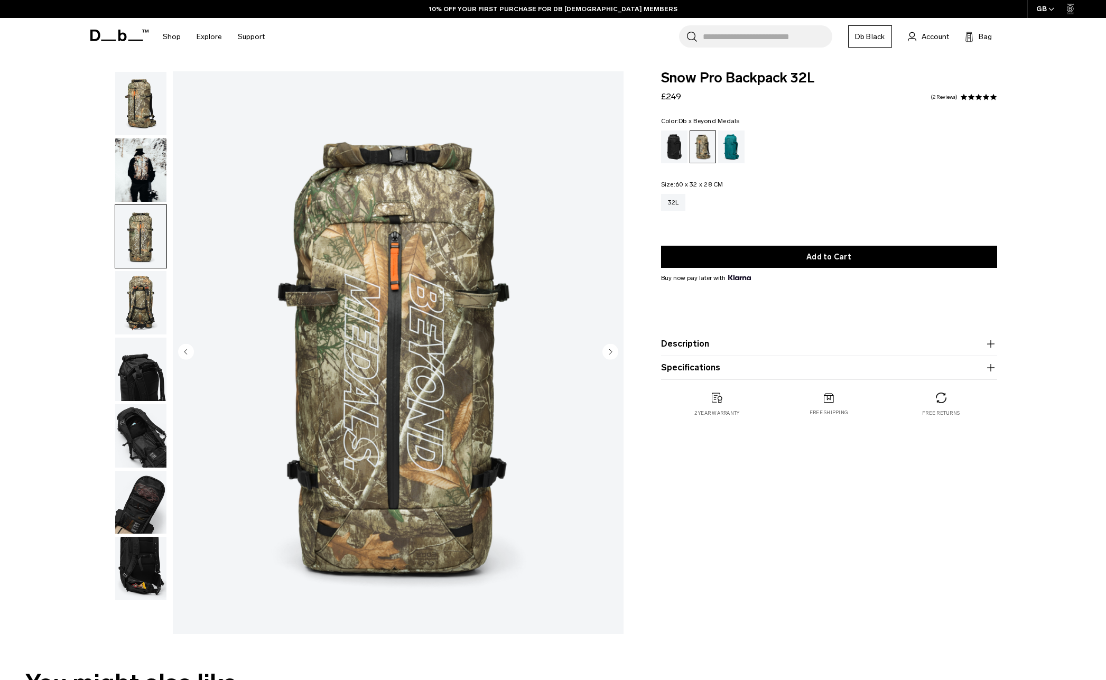
click at [139, 296] on img "button" at bounding box center [140, 302] width 51 height 63
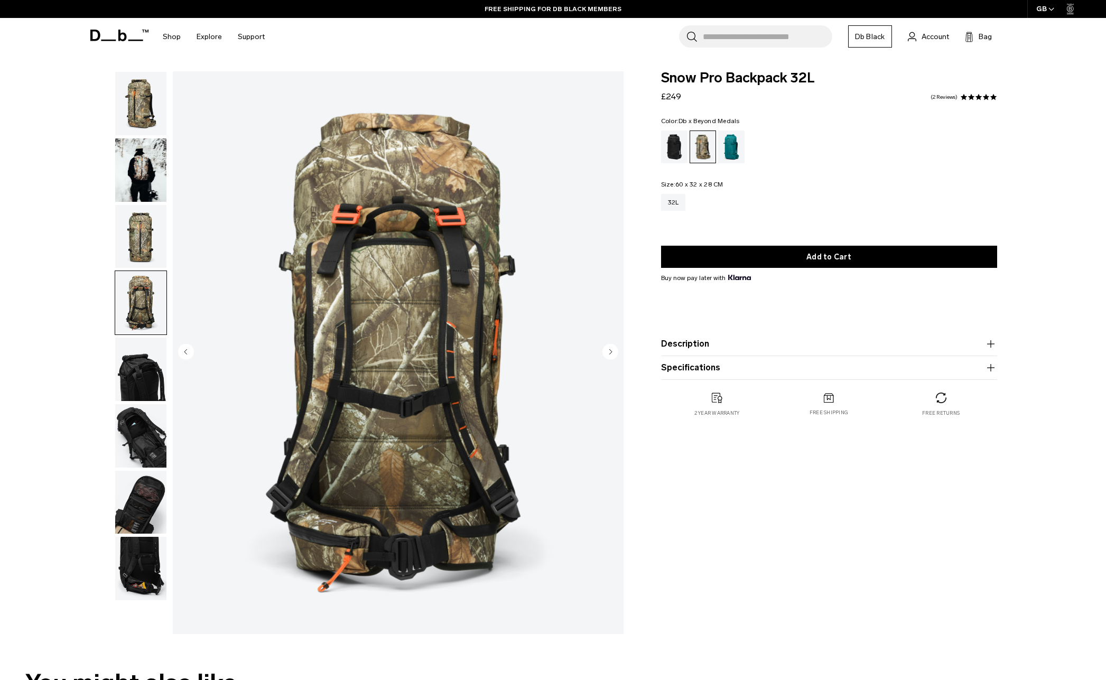
click at [140, 361] on img "button" at bounding box center [140, 369] width 51 height 63
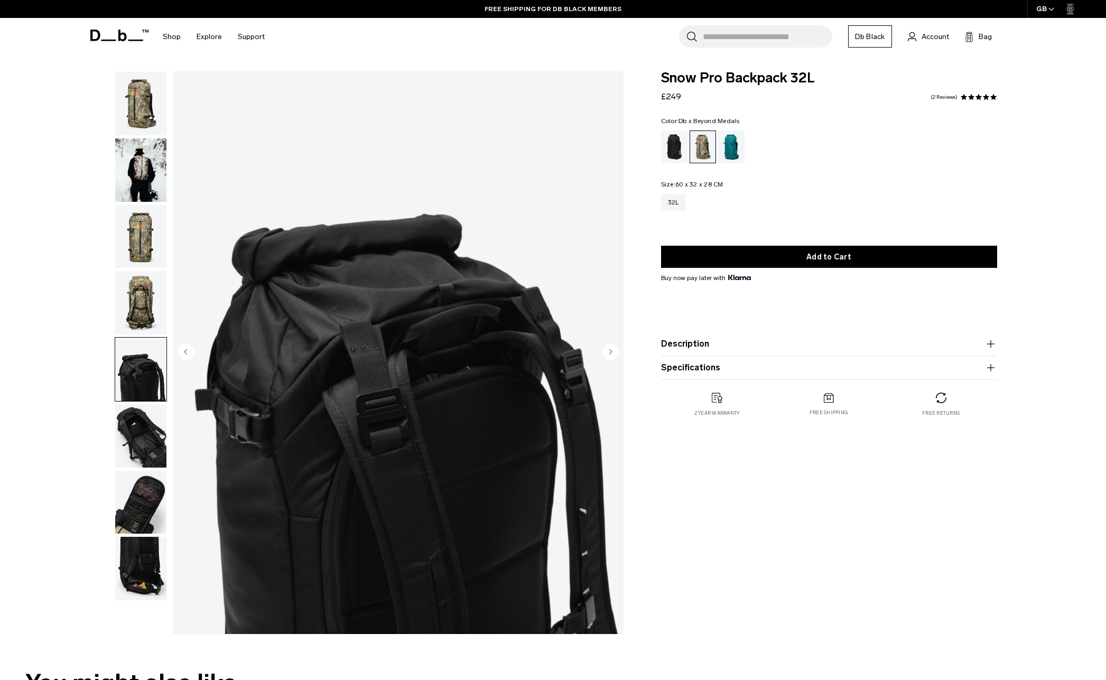
click at [147, 434] on img "button" at bounding box center [140, 435] width 51 height 63
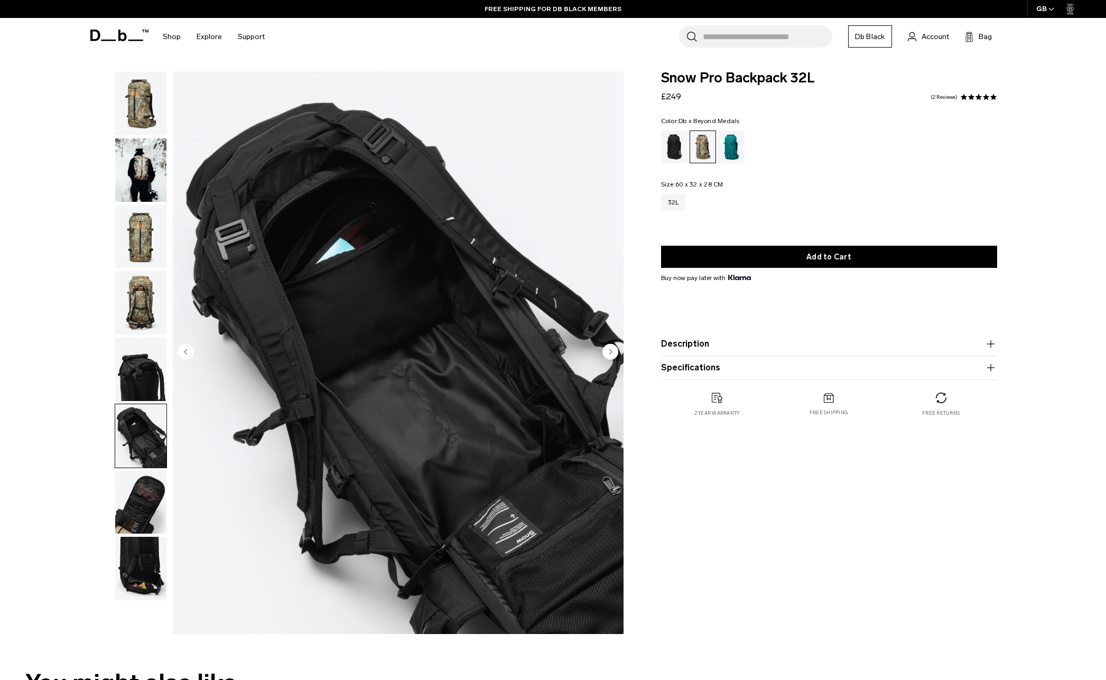
click at [144, 498] on img "button" at bounding box center [140, 502] width 51 height 63
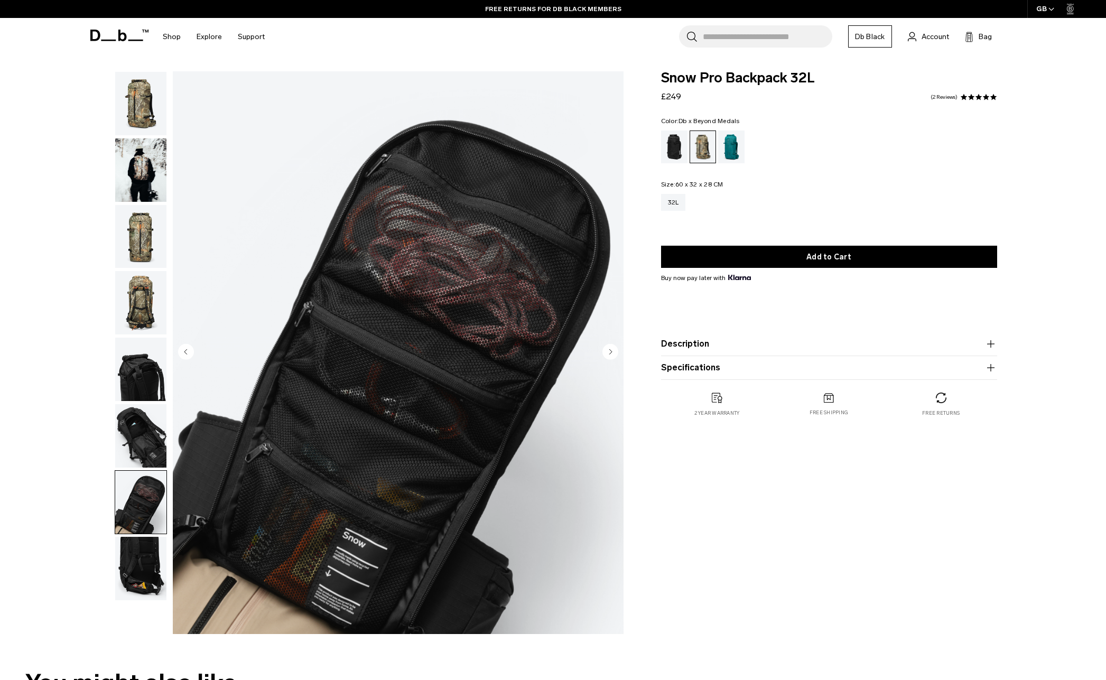
click at [145, 563] on img "button" at bounding box center [140, 568] width 51 height 63
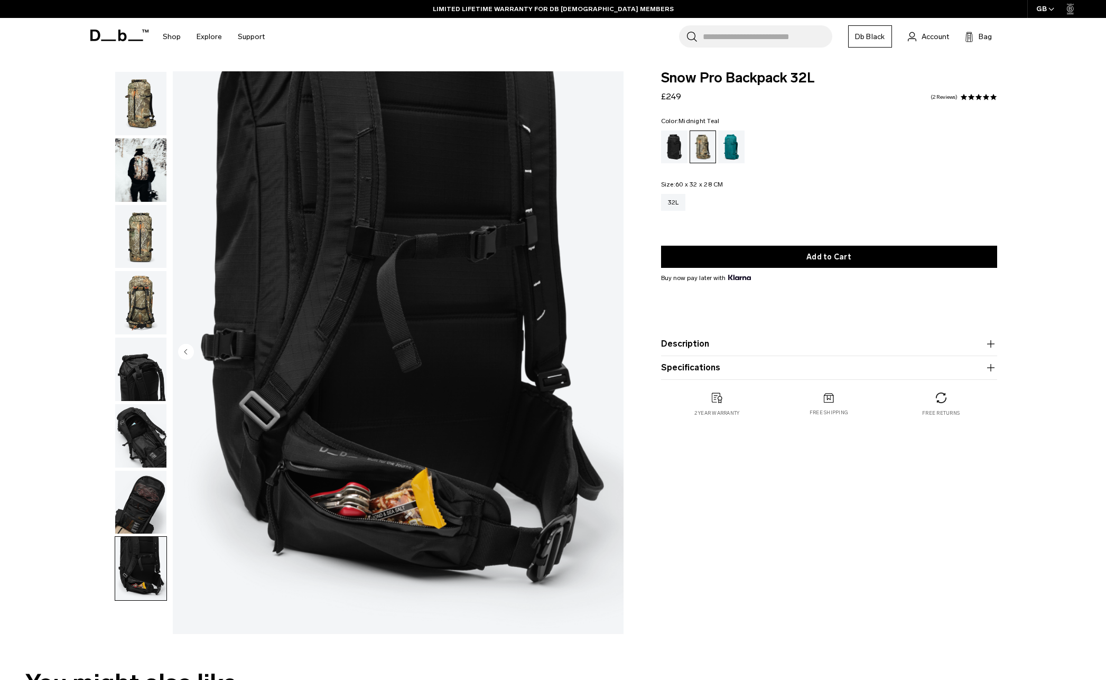
click at [735, 144] on div "Midnight Teal" at bounding box center [731, 146] width 27 height 33
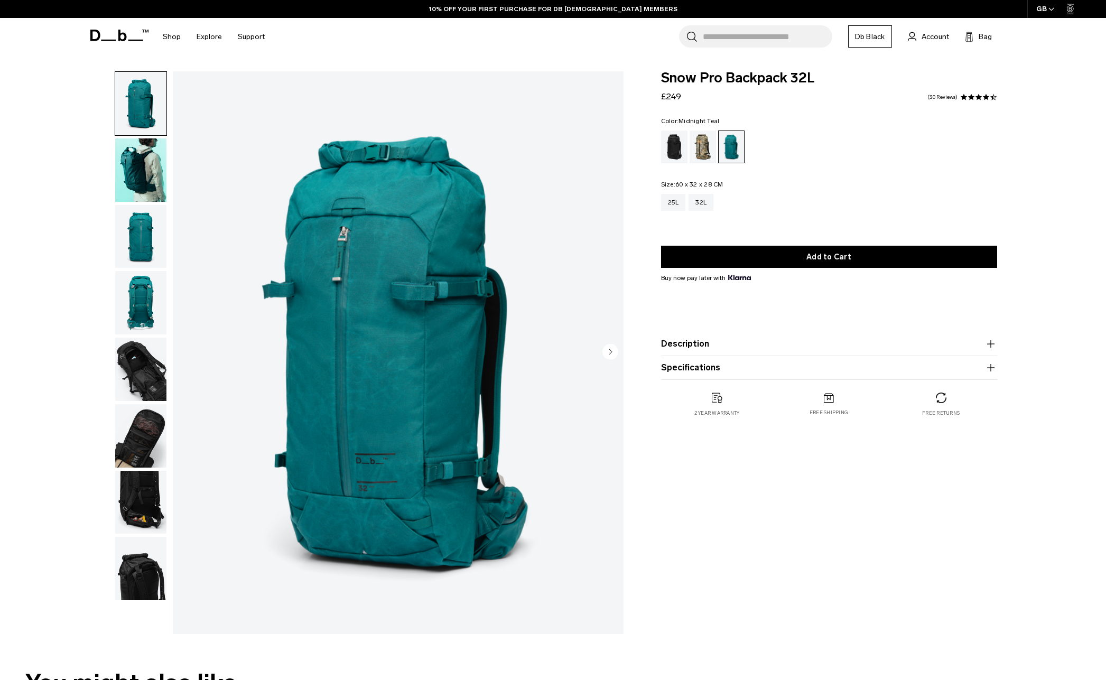
click at [138, 227] on img "button" at bounding box center [140, 236] width 51 height 63
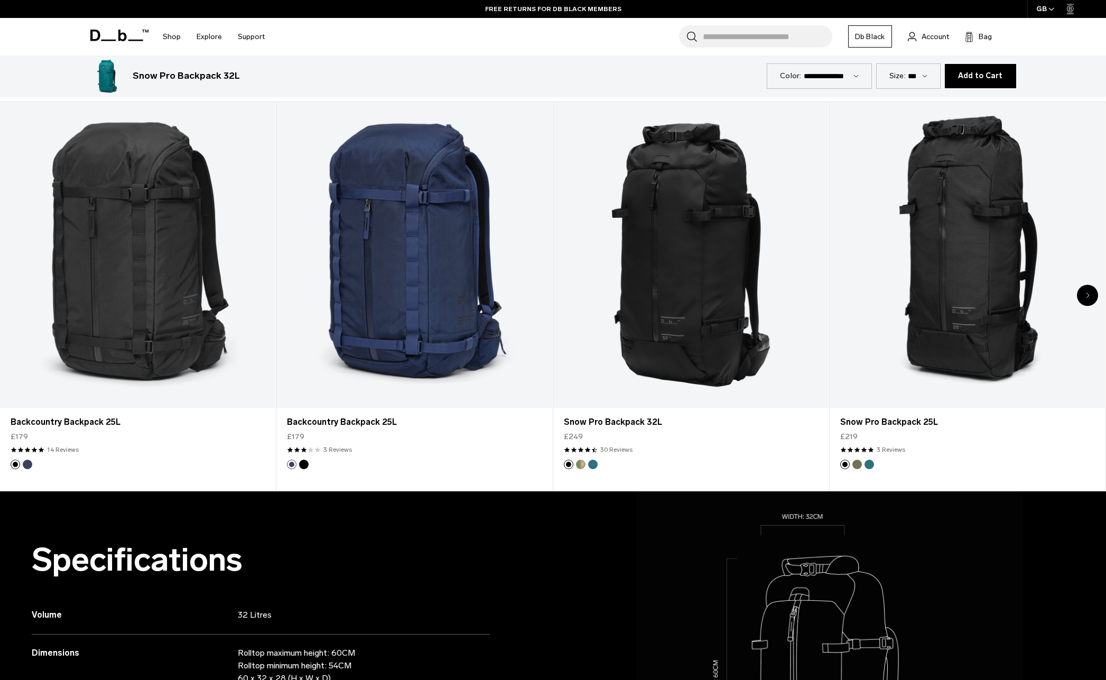
scroll to position [457, 0]
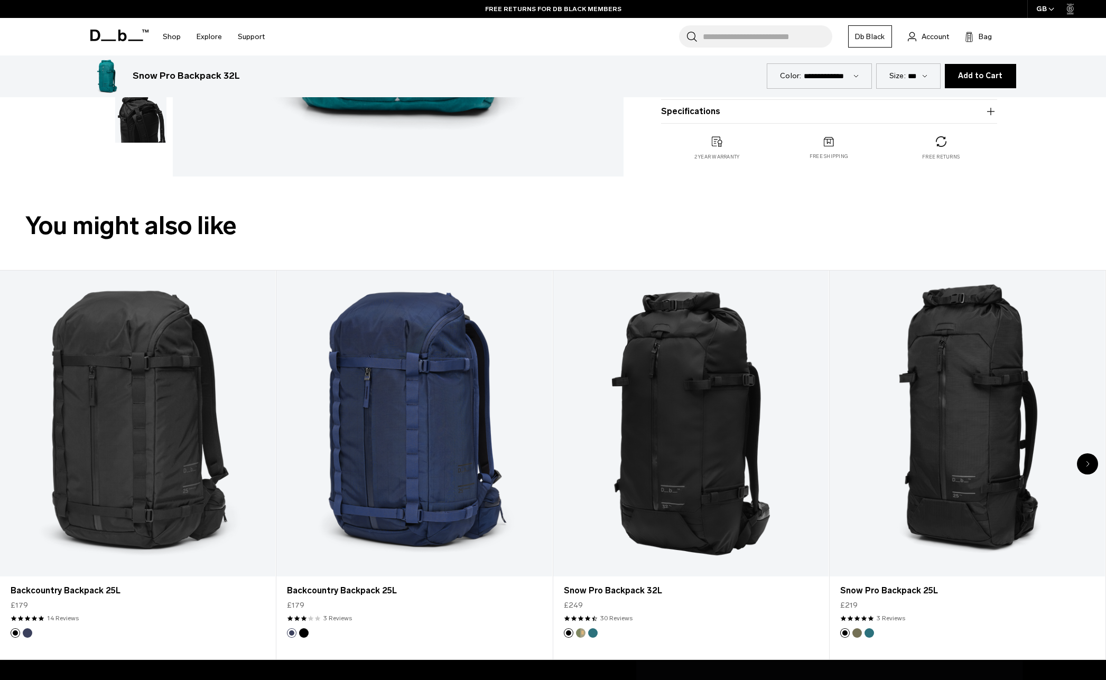
click at [110, 37] on icon at bounding box center [119, 36] width 58 height 12
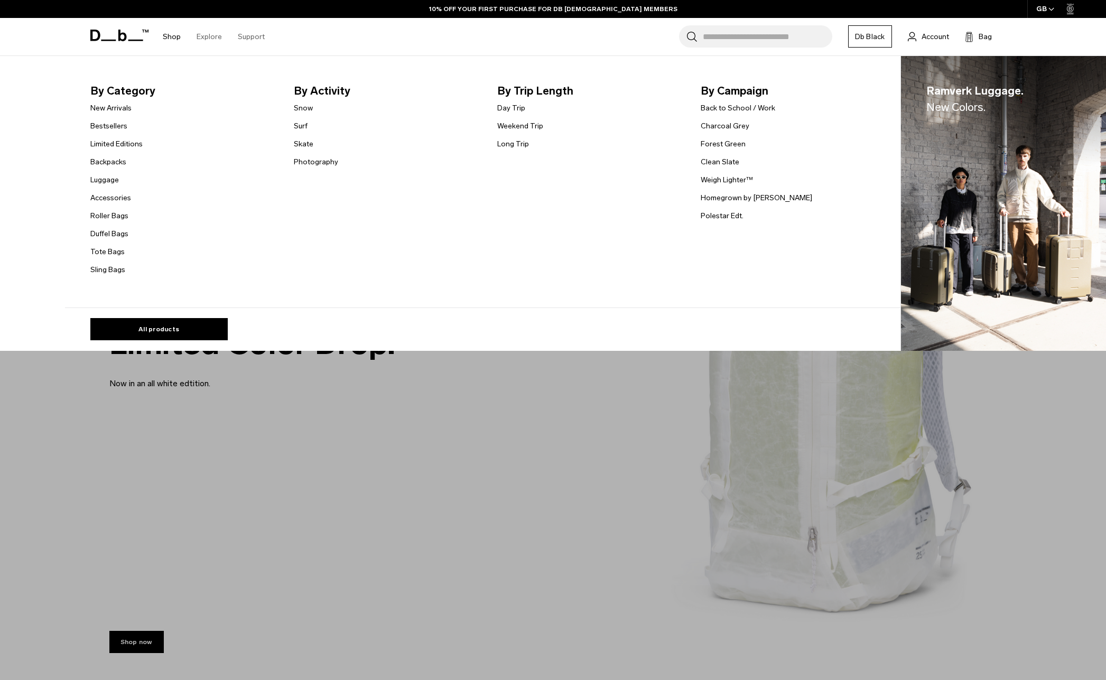
scroll to position [1, 0]
